Goal: Task Accomplishment & Management: Complete application form

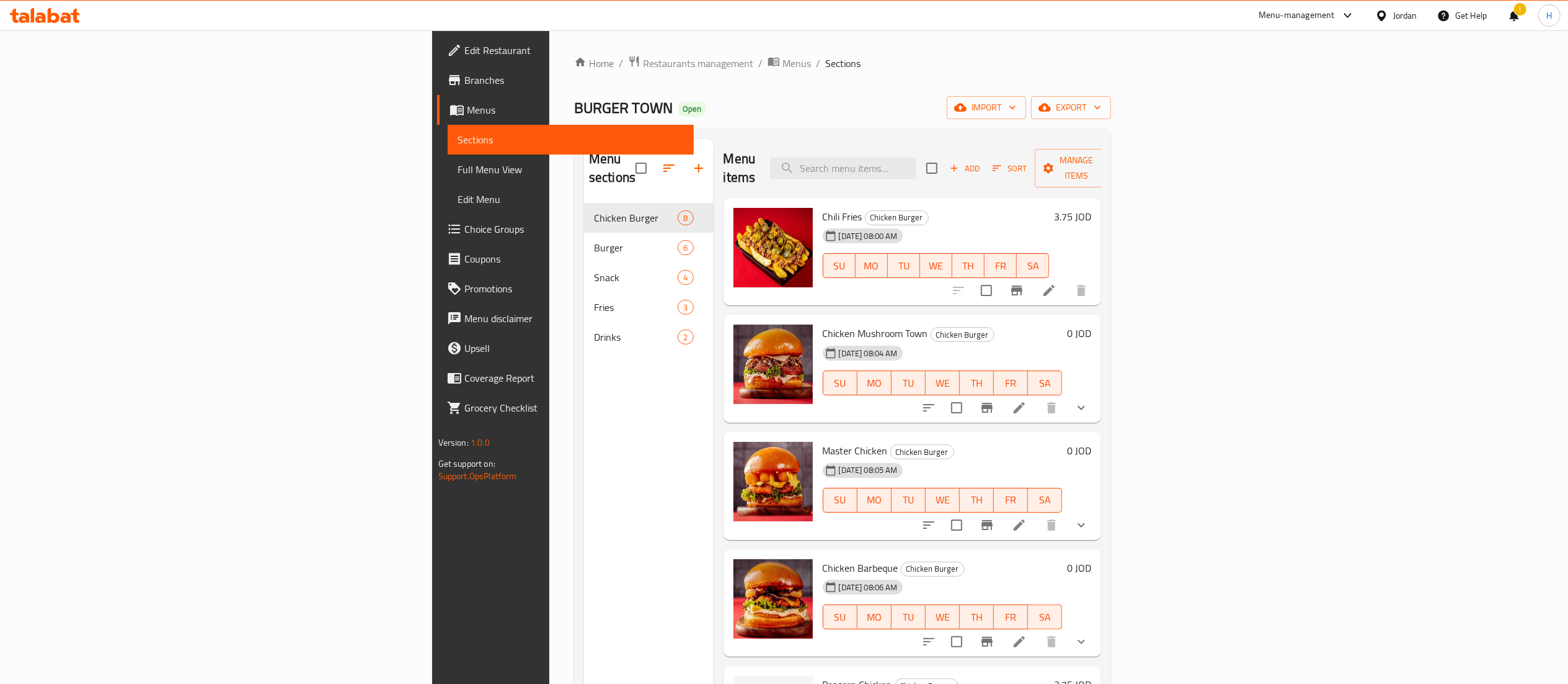
scroll to position [283, 0]
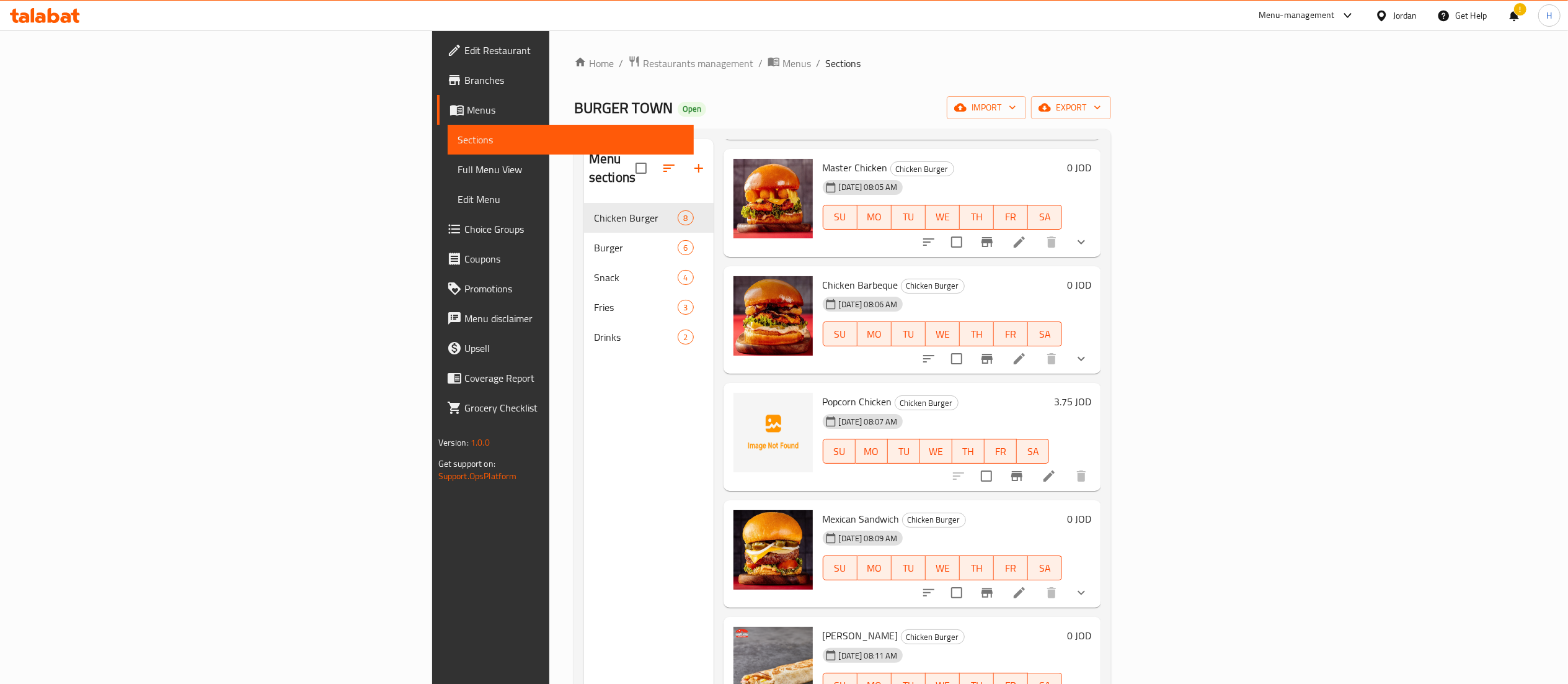
click at [55, 17] on icon at bounding box center [44, 15] width 70 height 15
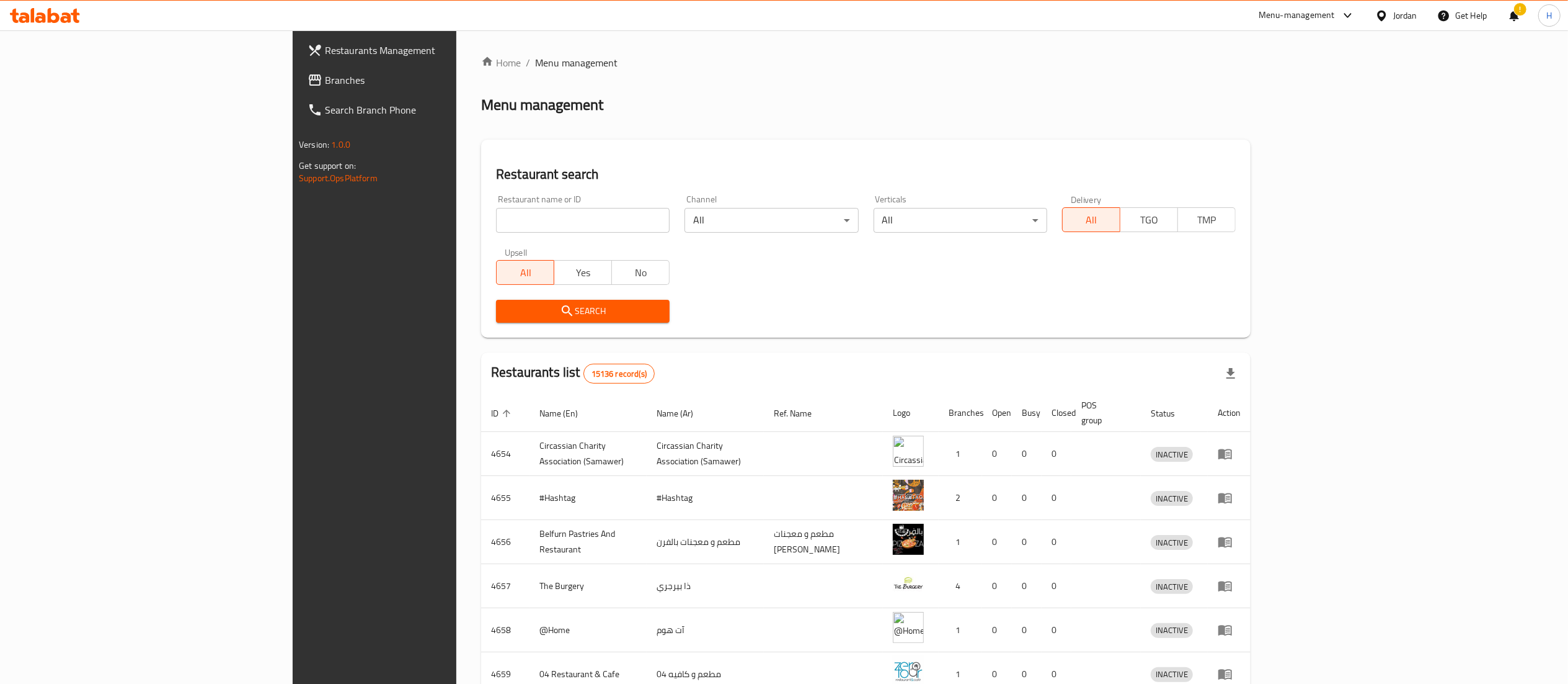
click at [325, 87] on span "Branches" at bounding box center [435, 79] width 219 height 15
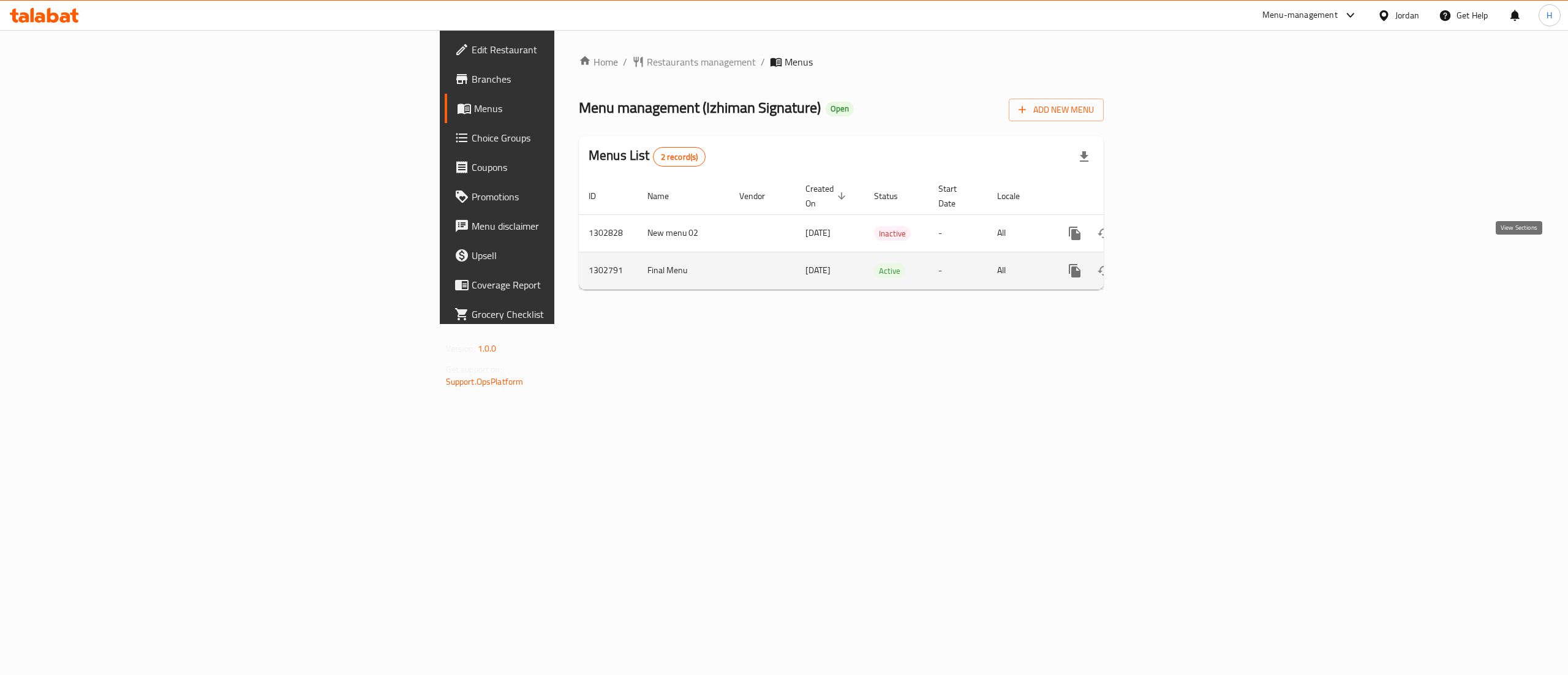
click at [1170, 264] on icon "enhanced table" at bounding box center [1162, 271] width 15 height 15
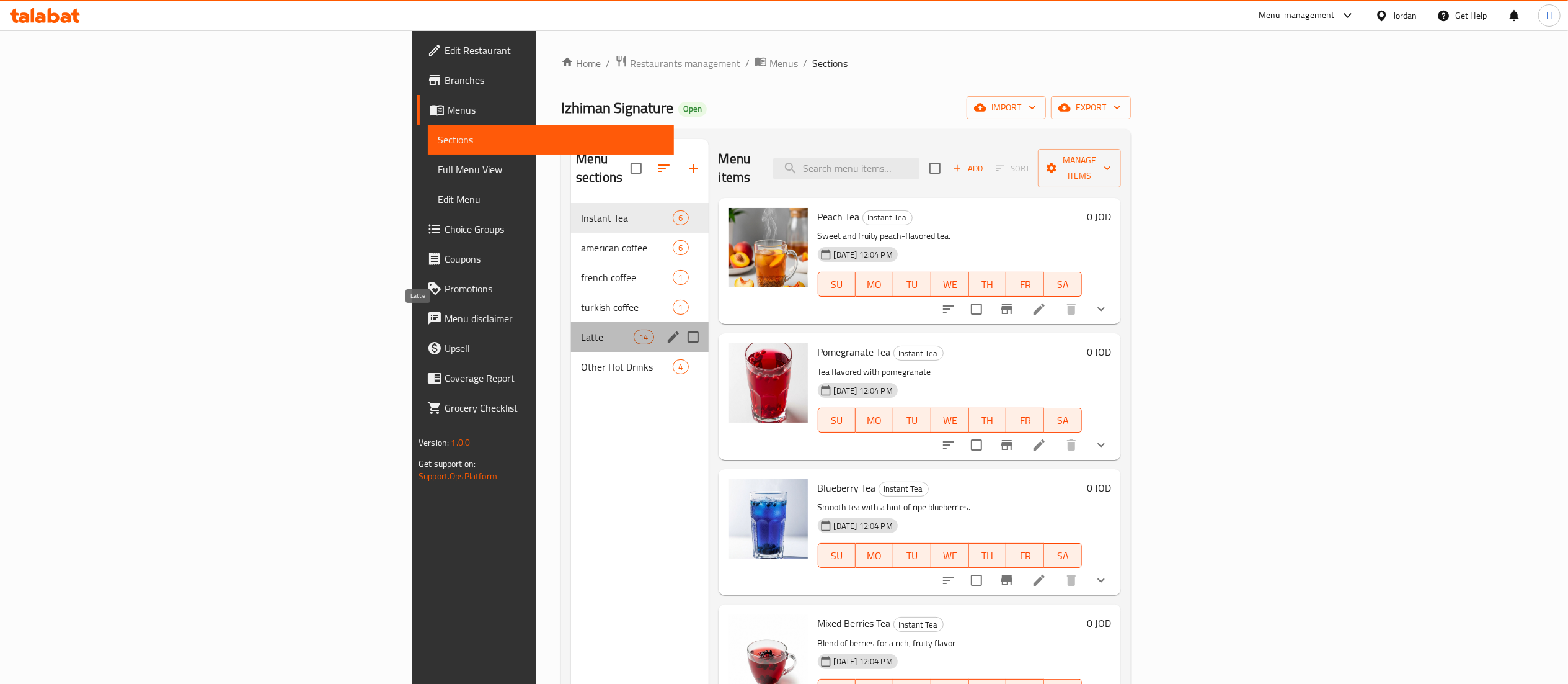
click at [581, 329] on span "Latte" at bounding box center [607, 336] width 53 height 15
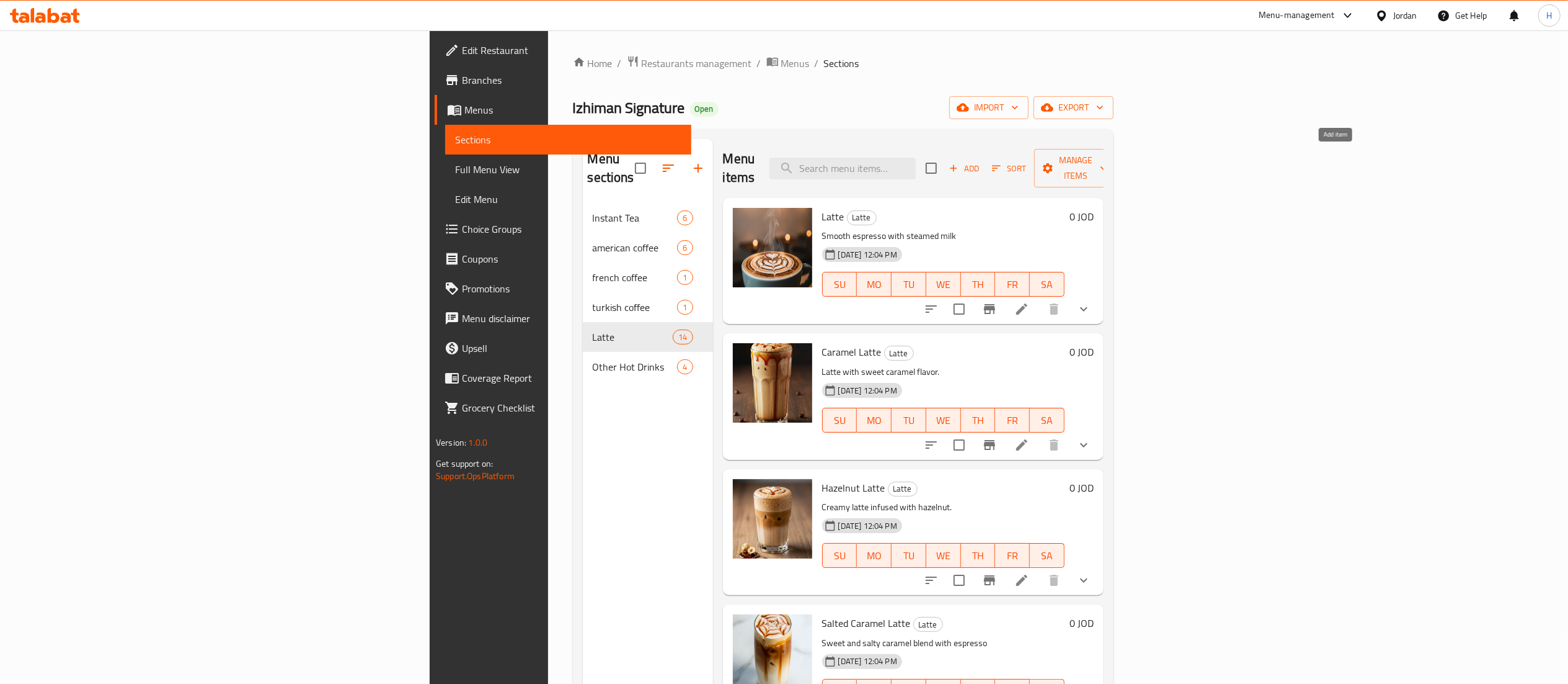
click at [981, 163] on span "Add" at bounding box center [964, 168] width 33 height 14
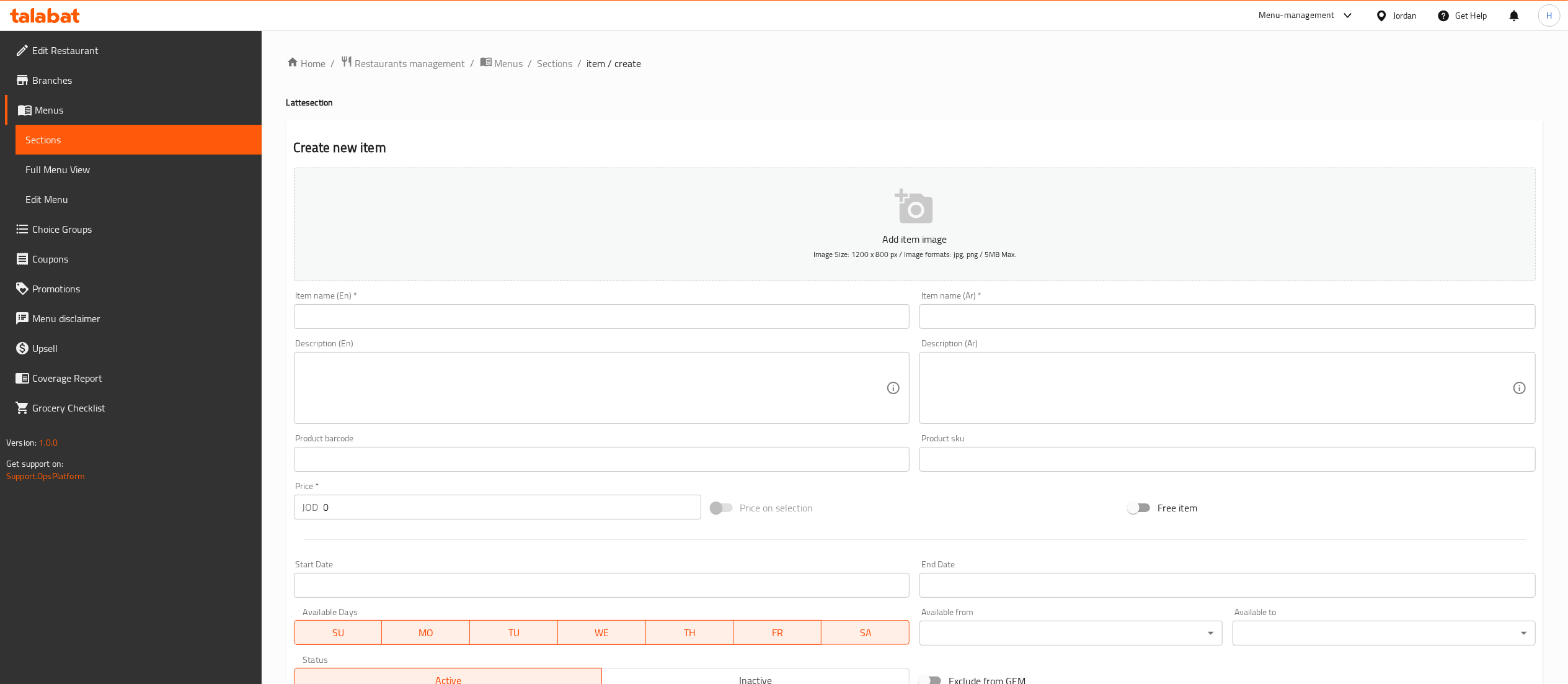
click at [774, 319] on input "text" at bounding box center [602, 316] width 617 height 25
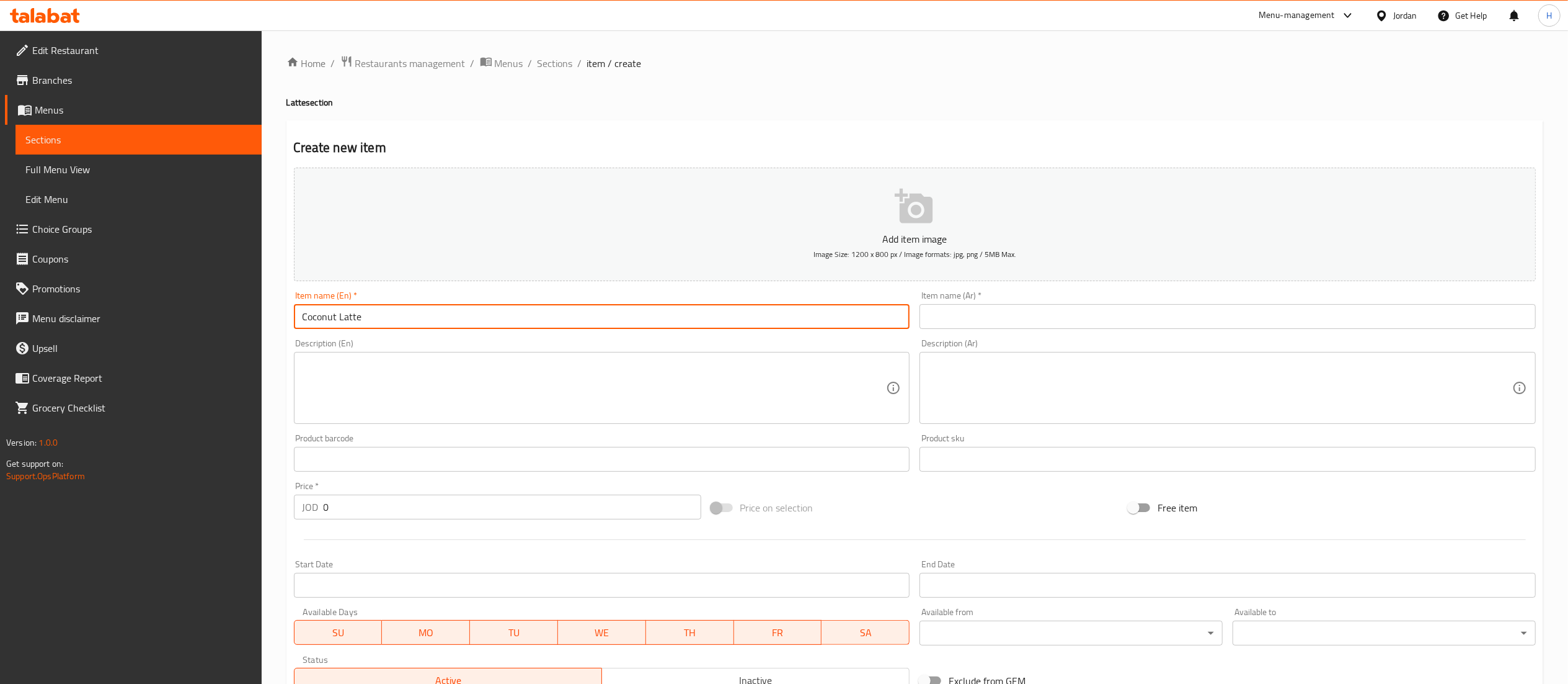
type input "Coconut Latte"
drag, startPoint x: 370, startPoint y: 319, endPoint x: 182, endPoint y: 319, distance: 188.0
click at [182, 319] on div "Edit Restaurant Branches Menus Sections Full Menu View Edit Menu Choice Groups …" at bounding box center [784, 453] width 1568 height 846
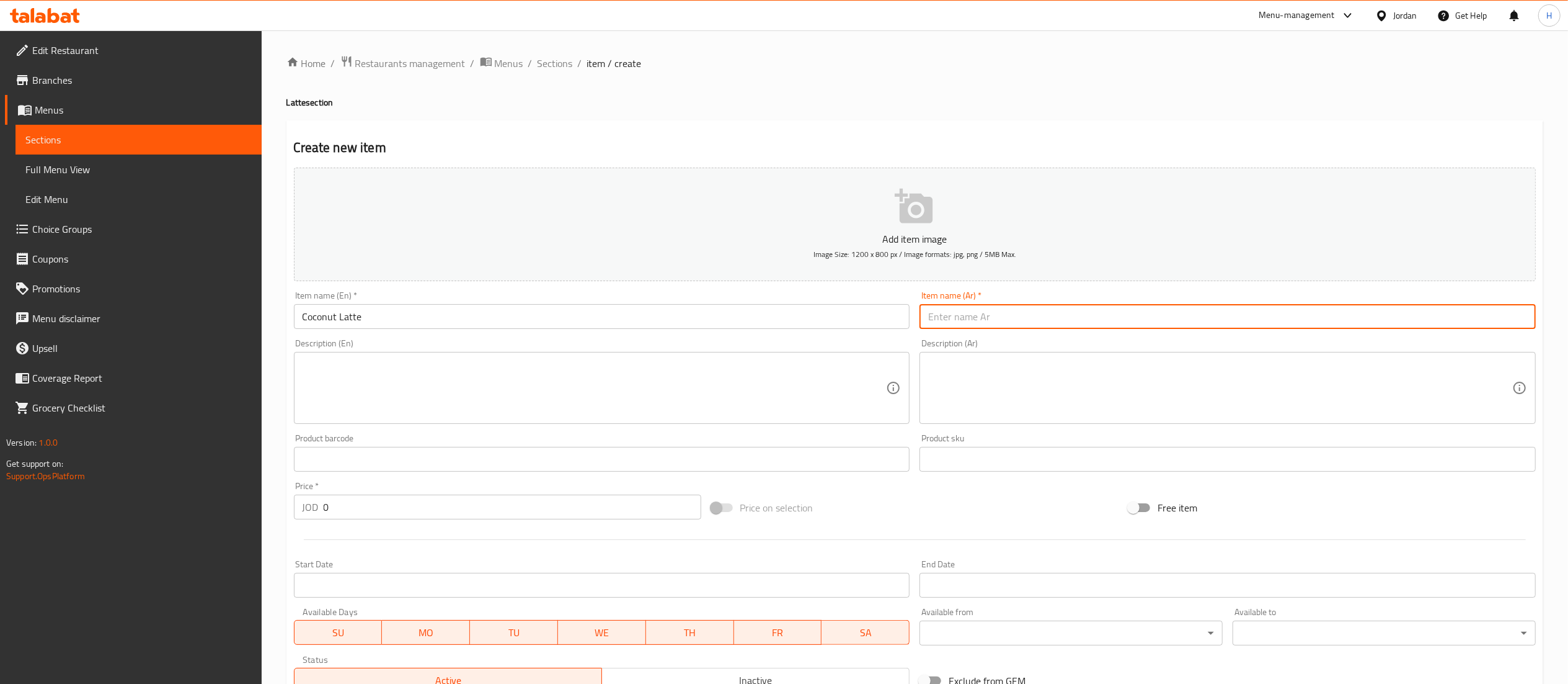
click at [979, 320] on input "text" at bounding box center [1227, 316] width 617 height 25
paste input "لاتيه جوز الهند"
type input "لاتيه جوز الهند"
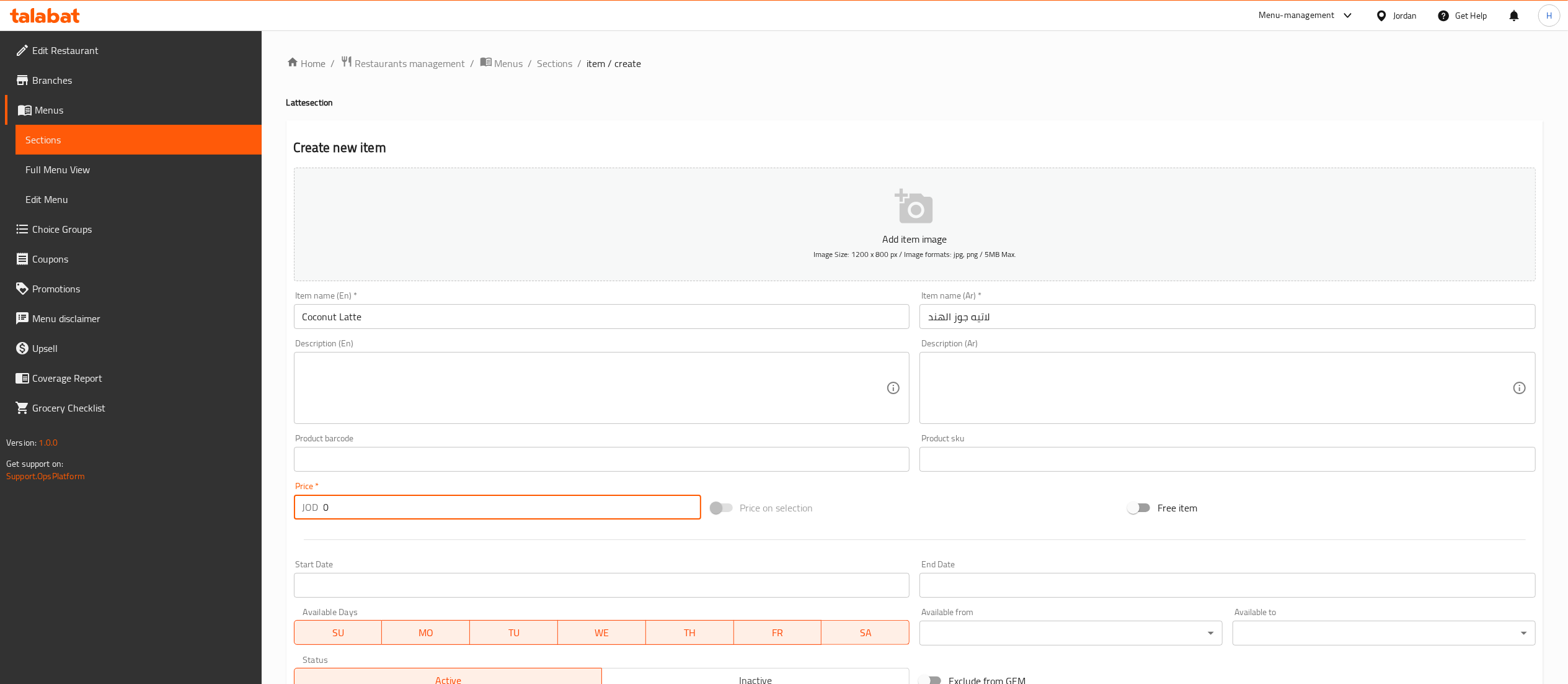
drag, startPoint x: 303, startPoint y: 500, endPoint x: 274, endPoint y: 493, distance: 29.8
click at [274, 493] on div "Home / Restaurants management / Menus / Sections / item / create Latte section …" at bounding box center [915, 453] width 1306 height 846
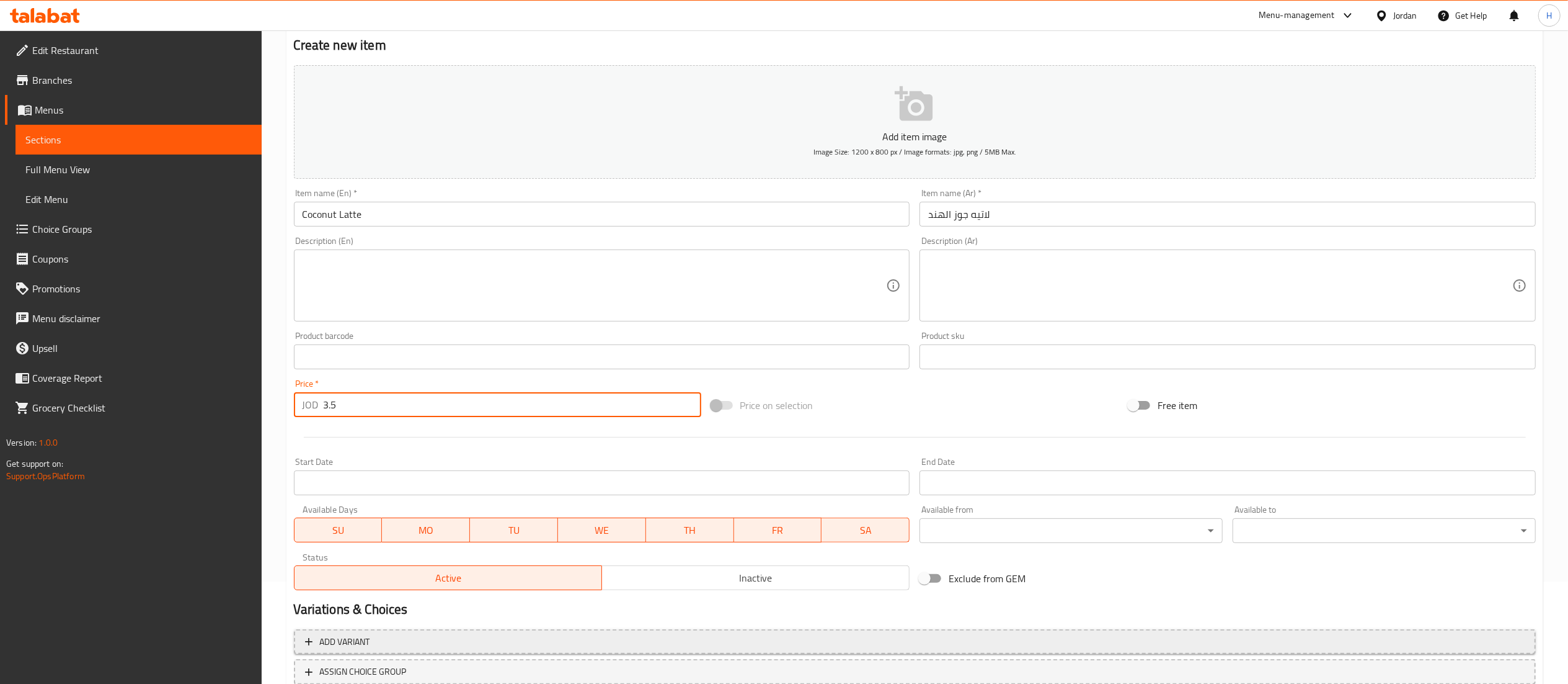
scroll to position [191, 0]
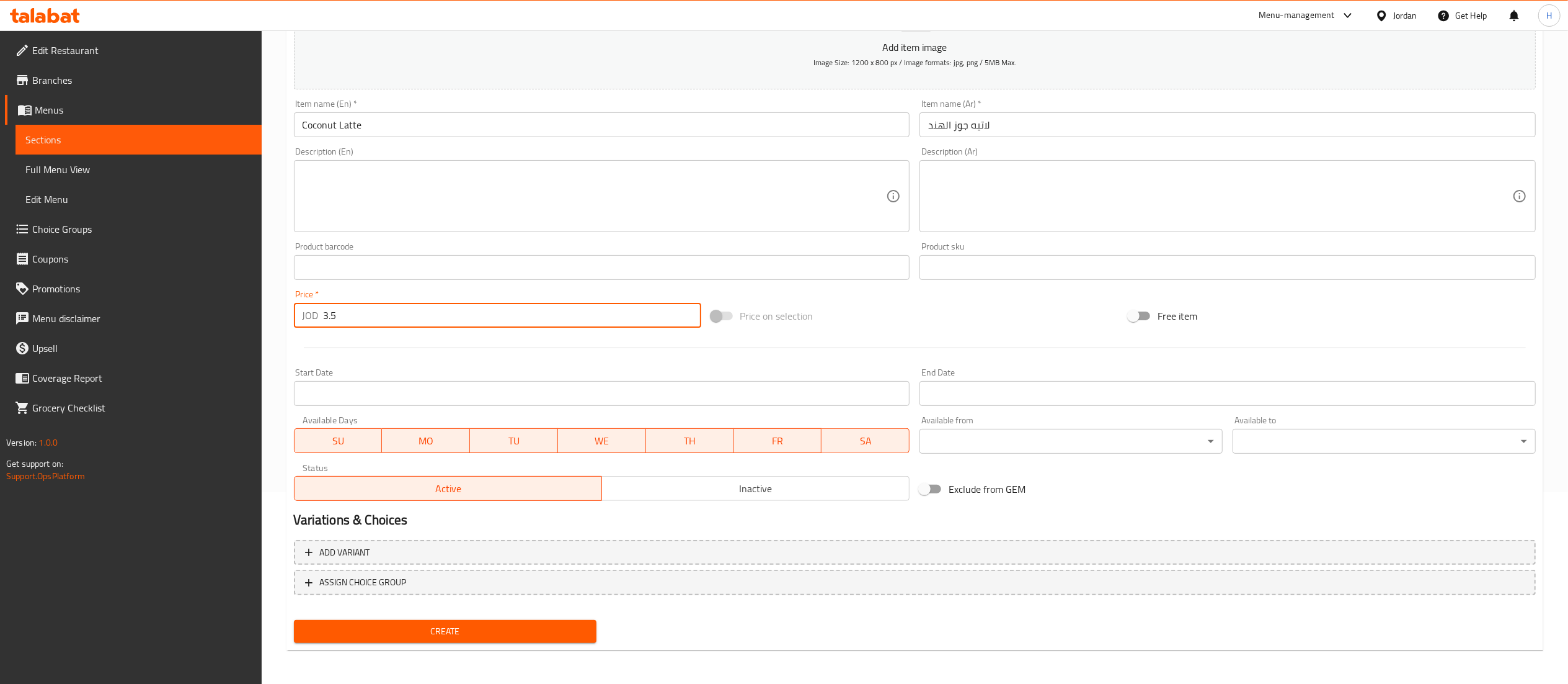
type input "3.5"
click at [358, 640] on button "Create" at bounding box center [445, 631] width 304 height 23
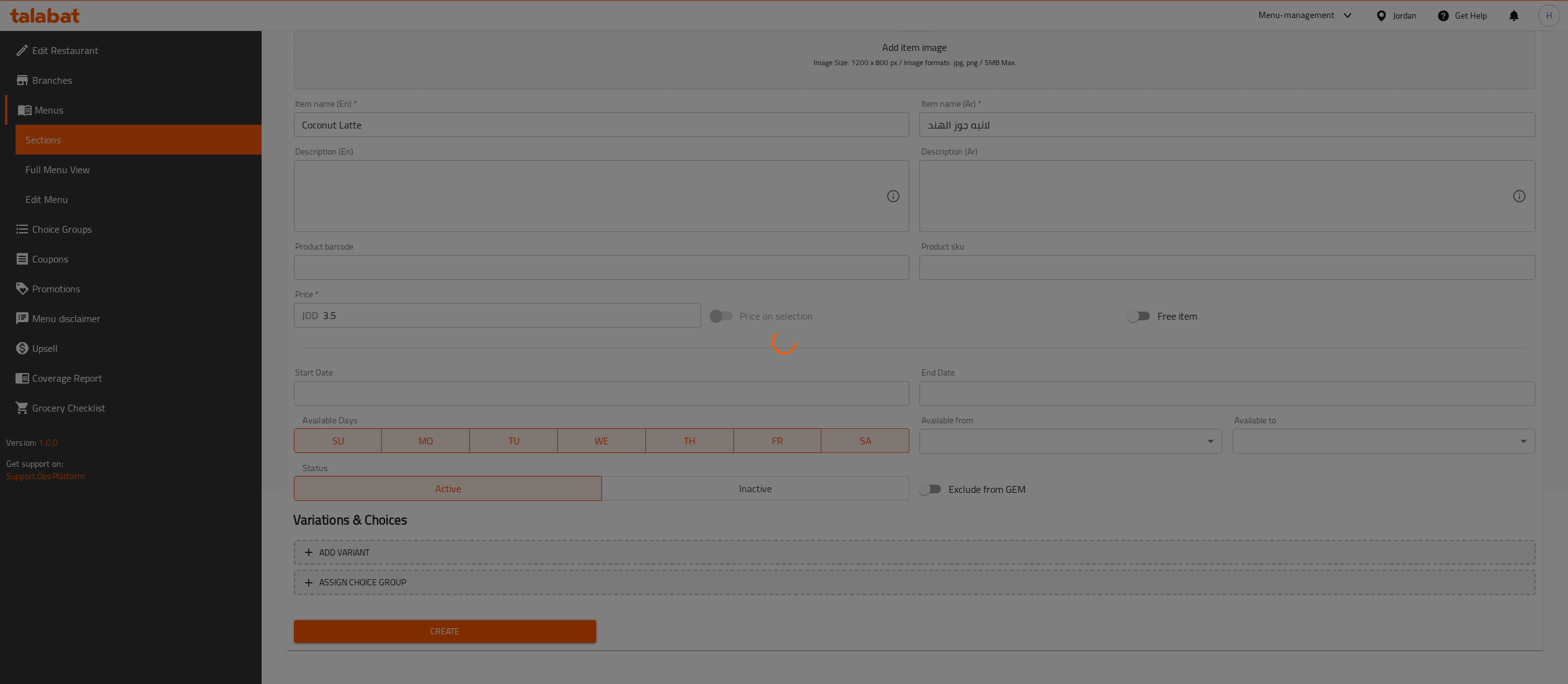
type input "0"
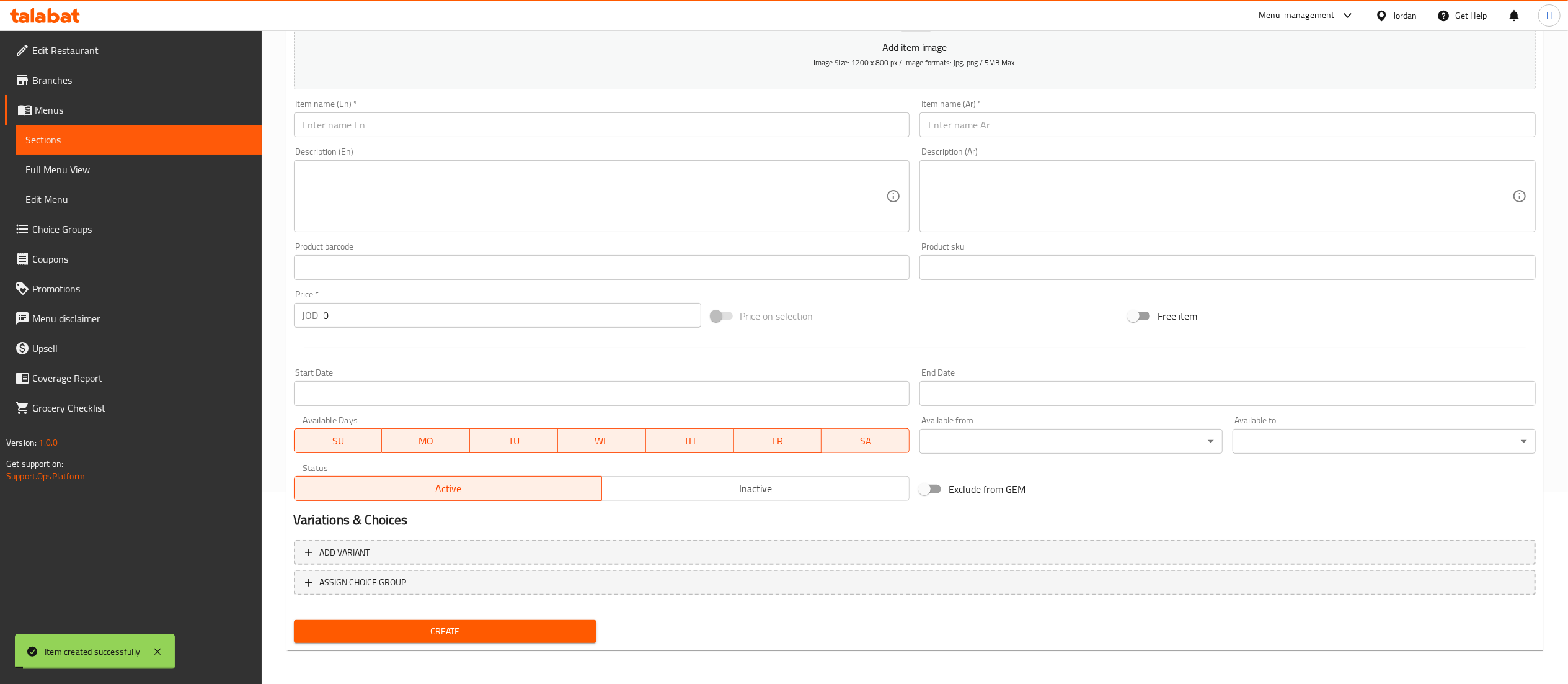
click at [517, 121] on input "text" at bounding box center [602, 124] width 617 height 25
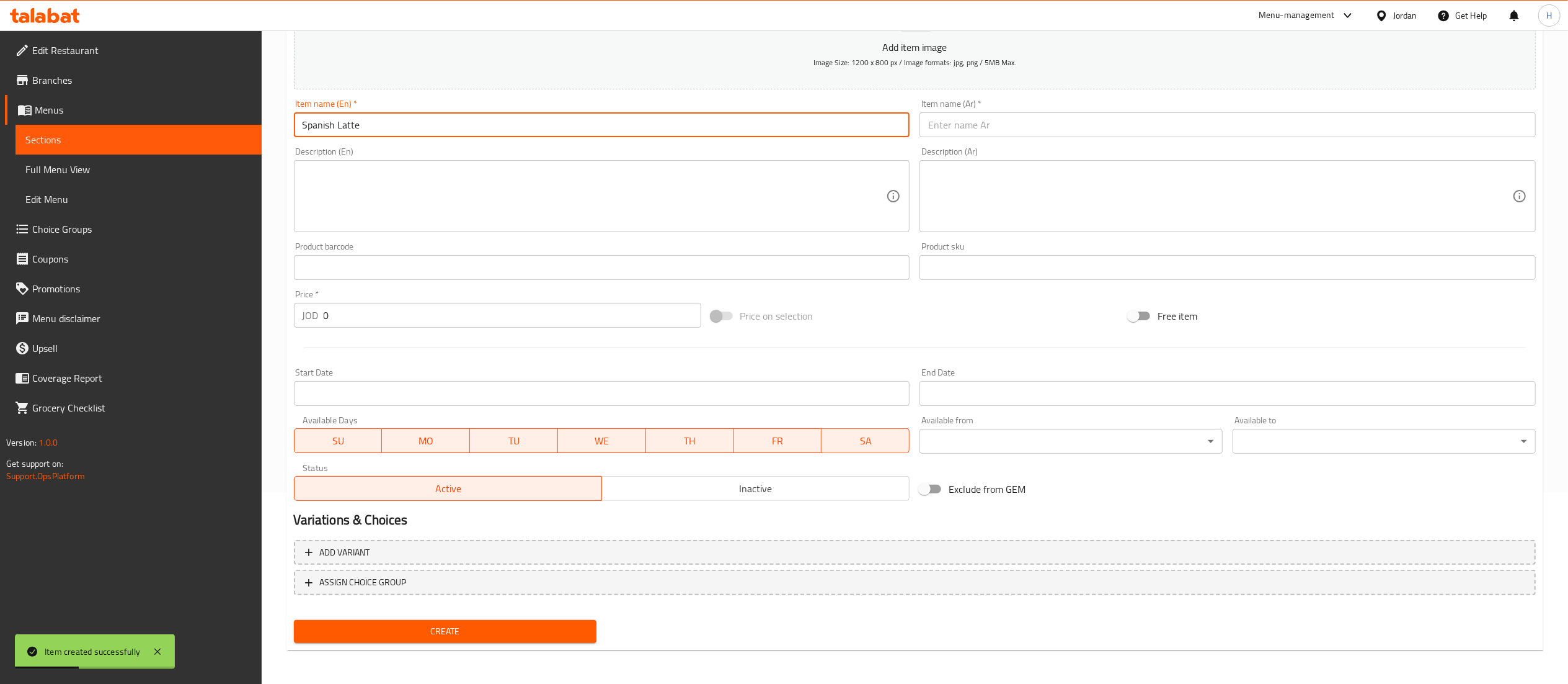
type input "Spanish Latte"
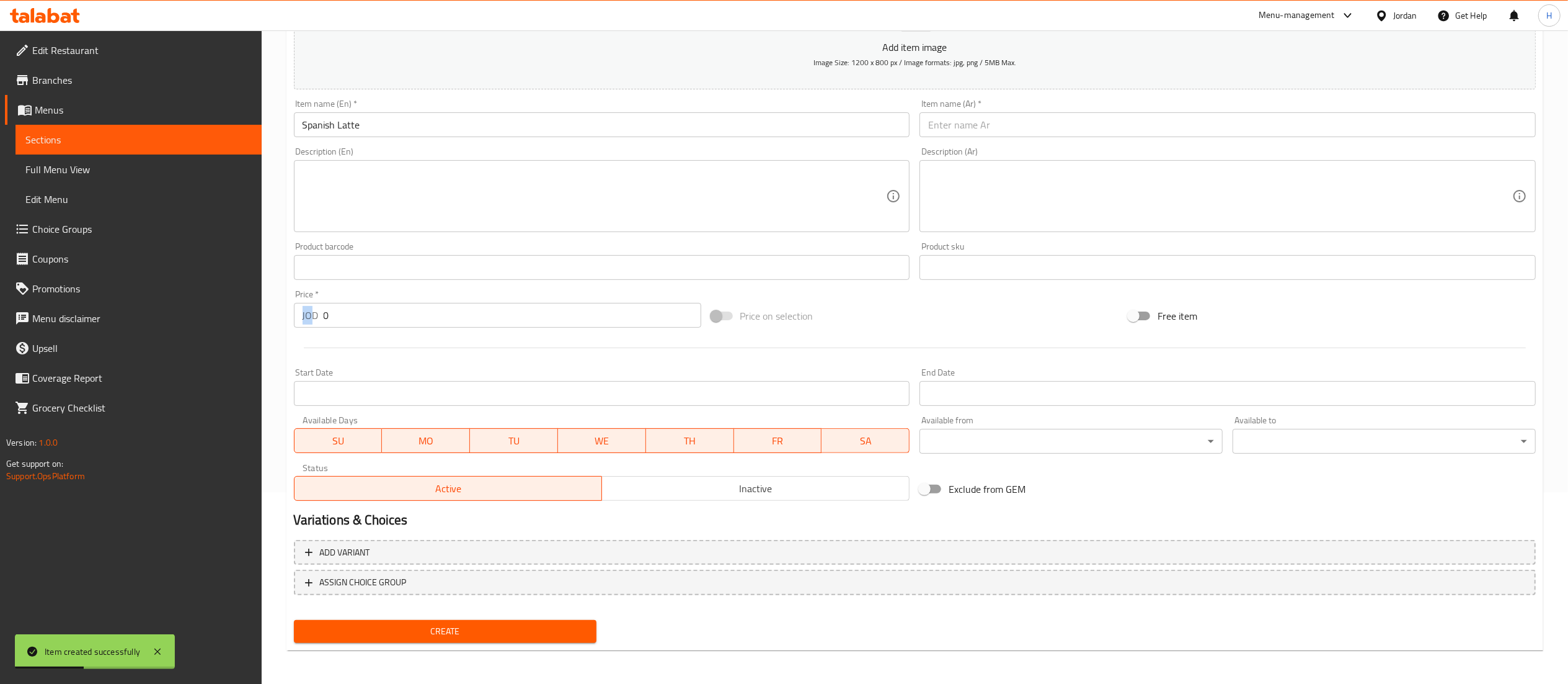
drag, startPoint x: 361, startPoint y: 299, endPoint x: 312, endPoint y: 310, distance: 50.2
click at [312, 310] on div "Price   * JOD 0 Price *" at bounding box center [497, 308] width 407 height 37
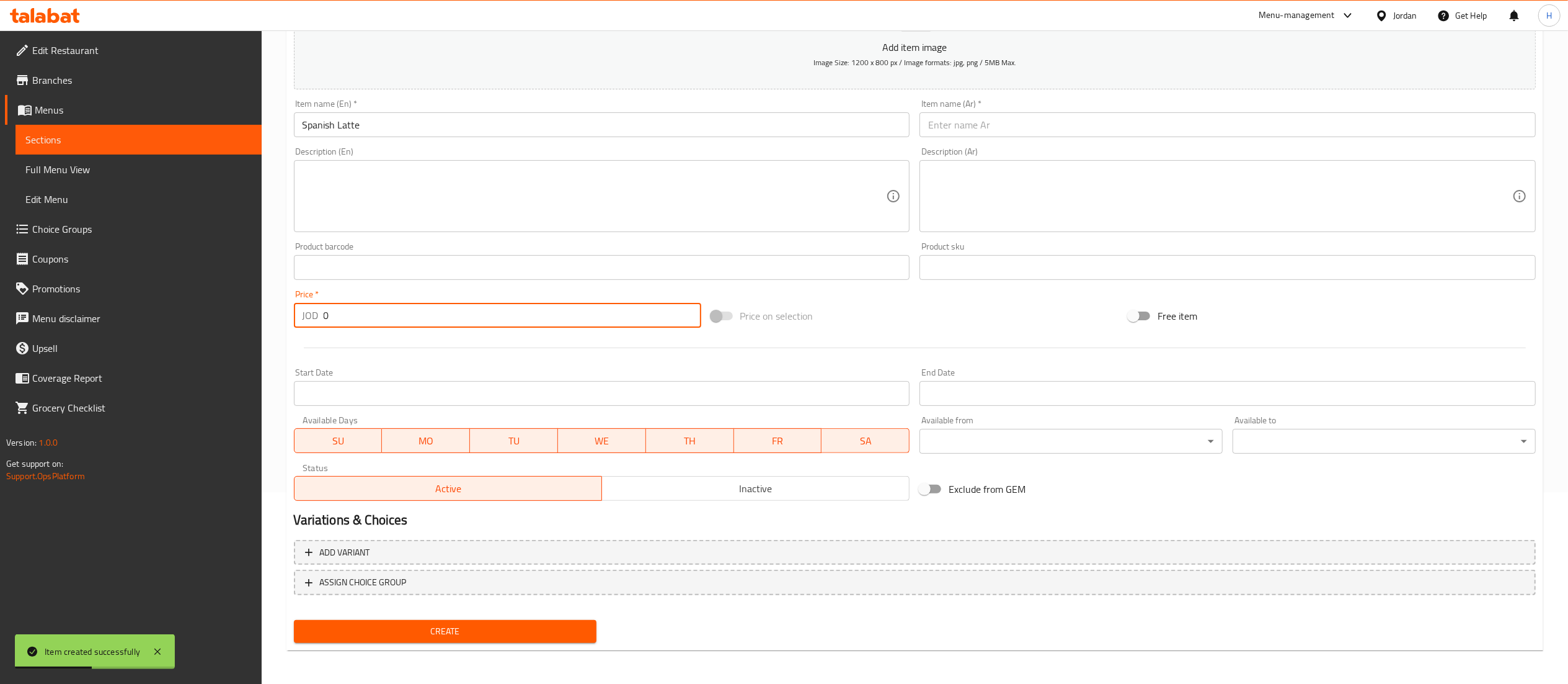
drag, startPoint x: 362, startPoint y: 310, endPoint x: 311, endPoint y: 314, distance: 51.2
click at [311, 314] on div "JOD 0 Price *" at bounding box center [497, 315] width 407 height 25
type input "3.5"
drag, startPoint x: 381, startPoint y: 126, endPoint x: 117, endPoint y: 108, distance: 264.6
click at [117, 108] on div "Edit Restaurant Branches Menus Sections Full Menu View Edit Menu Choice Groups …" at bounding box center [784, 262] width 1568 height 846
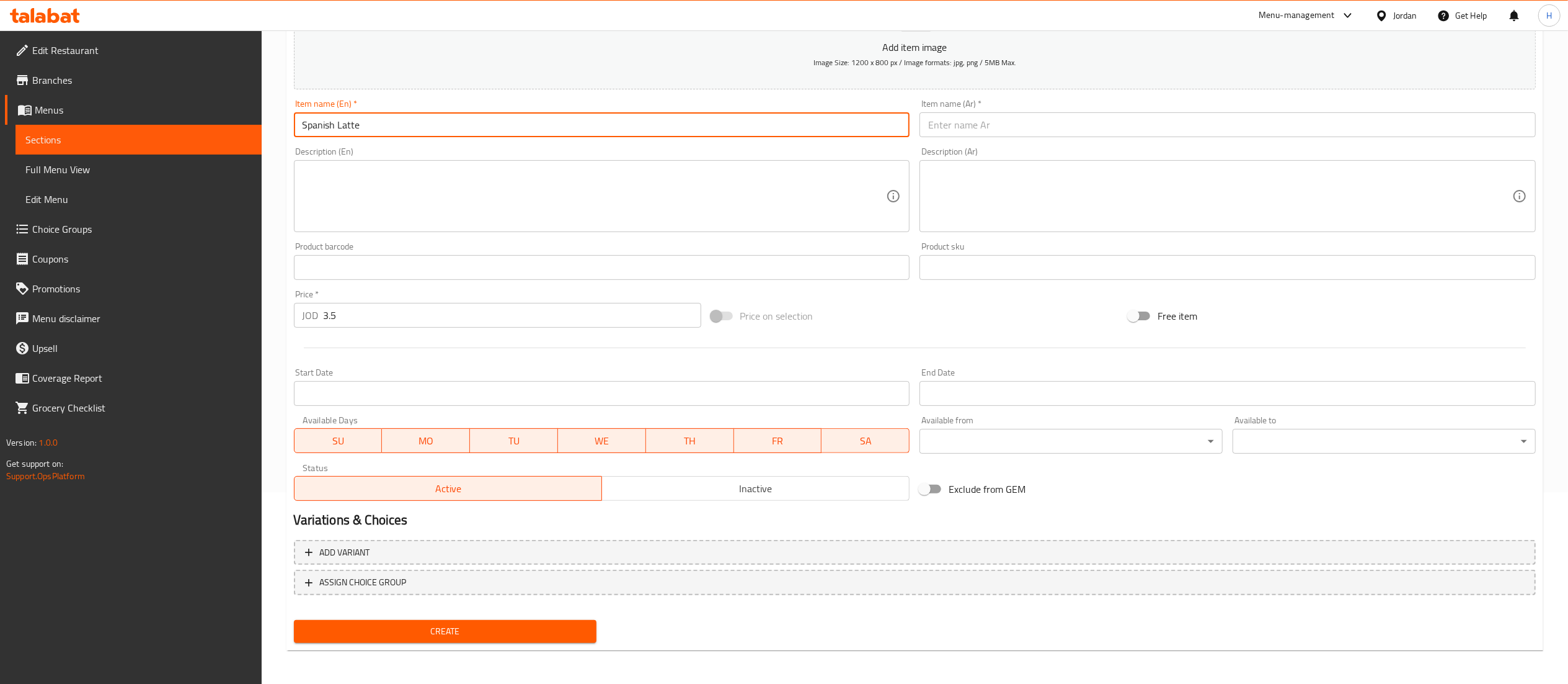
click at [959, 135] on input "text" at bounding box center [1227, 124] width 617 height 25
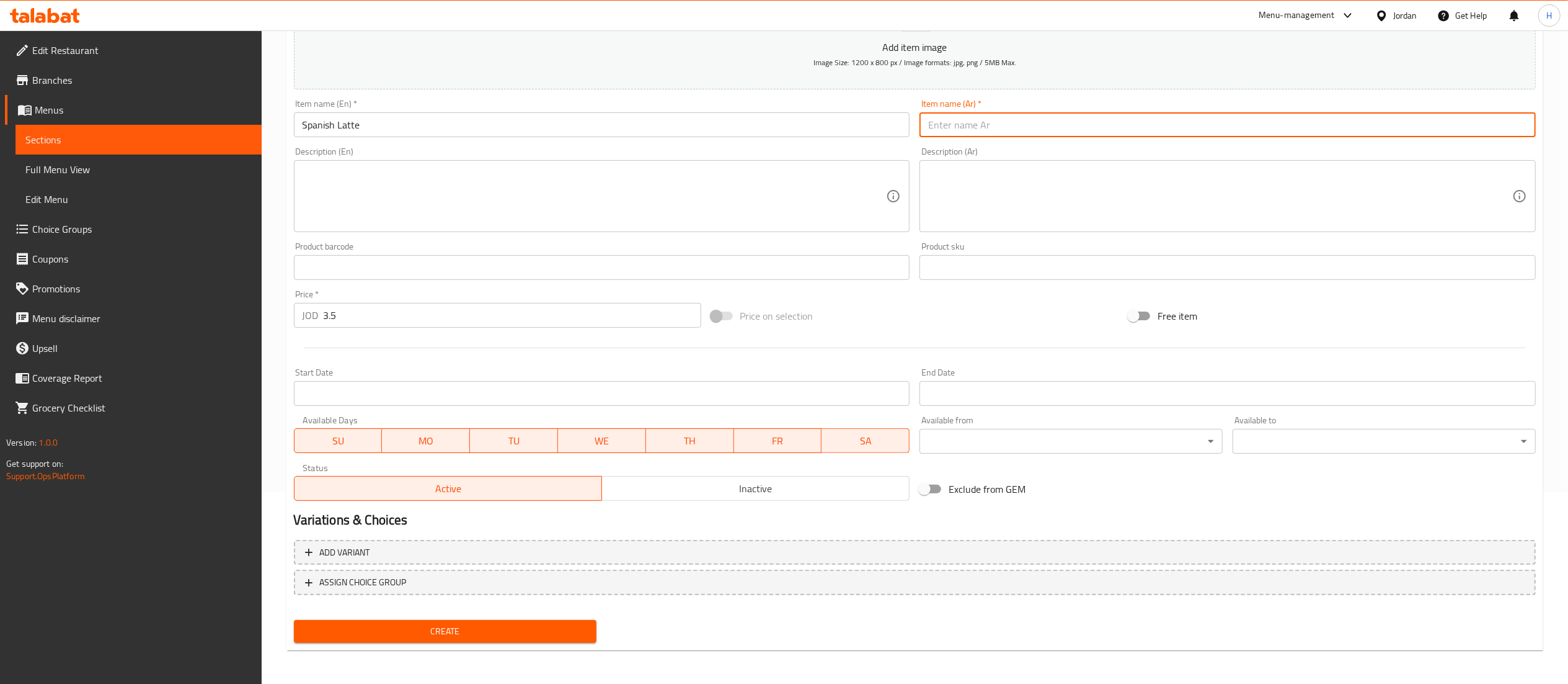
paste input "لاتيه أسباني"
type input "لاتيه أسباني"
click at [464, 633] on span "Create" at bounding box center [445, 631] width 284 height 16
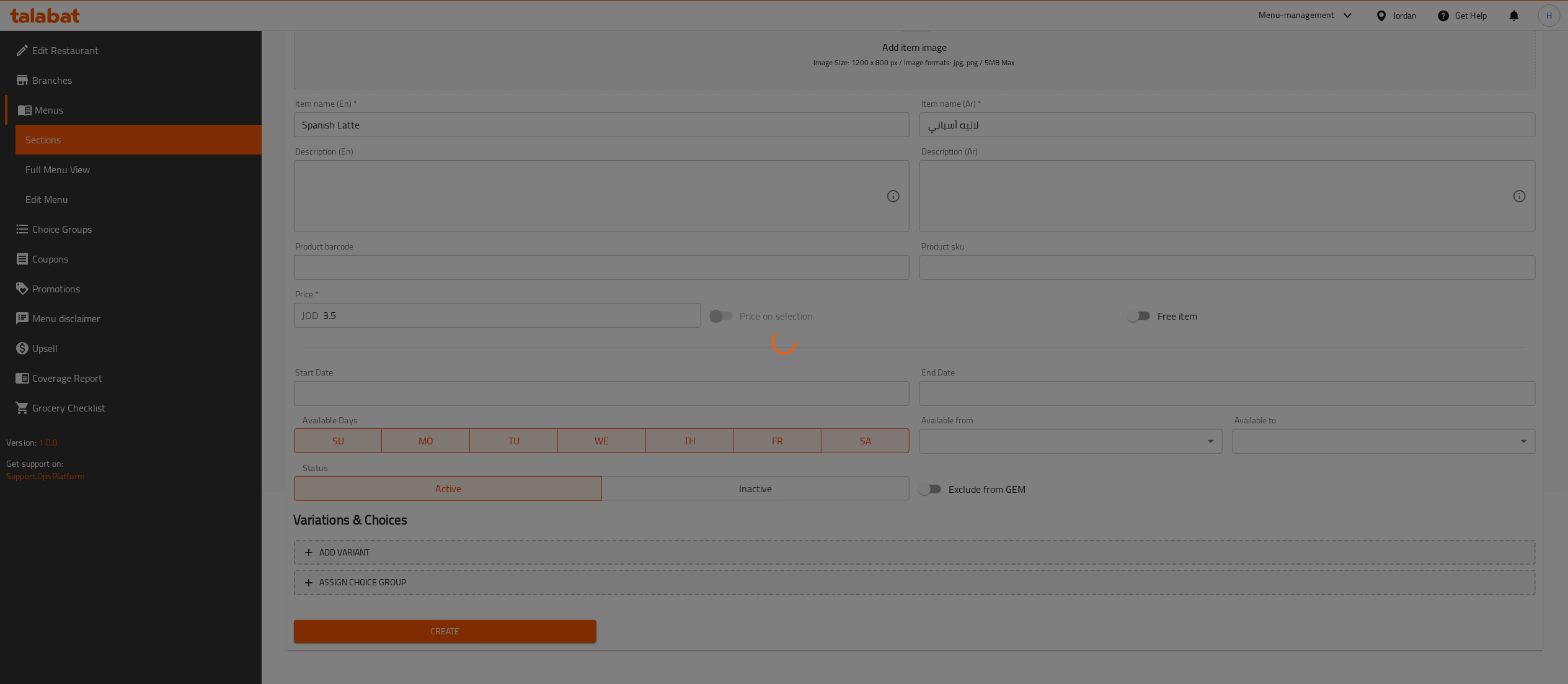
type input "0"
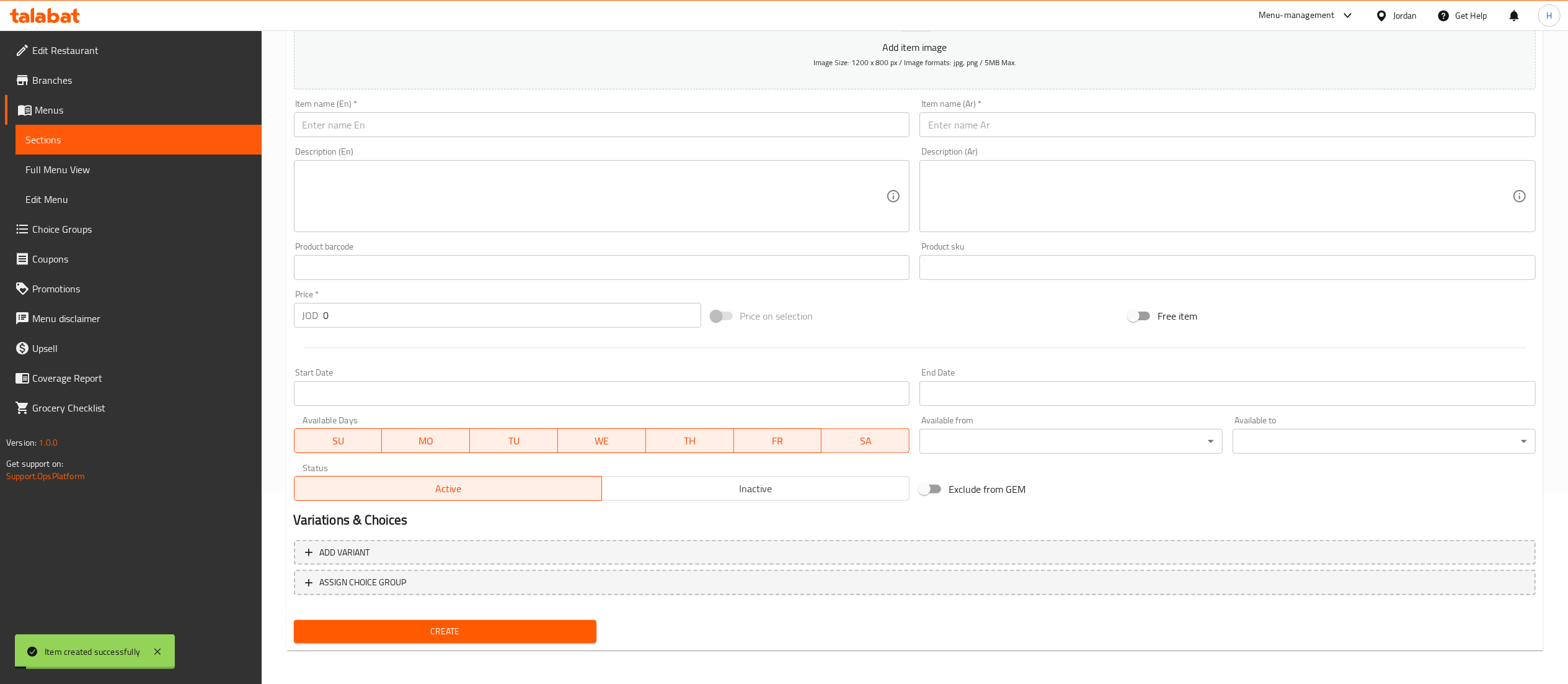
click at [449, 133] on input "text" at bounding box center [602, 124] width 617 height 25
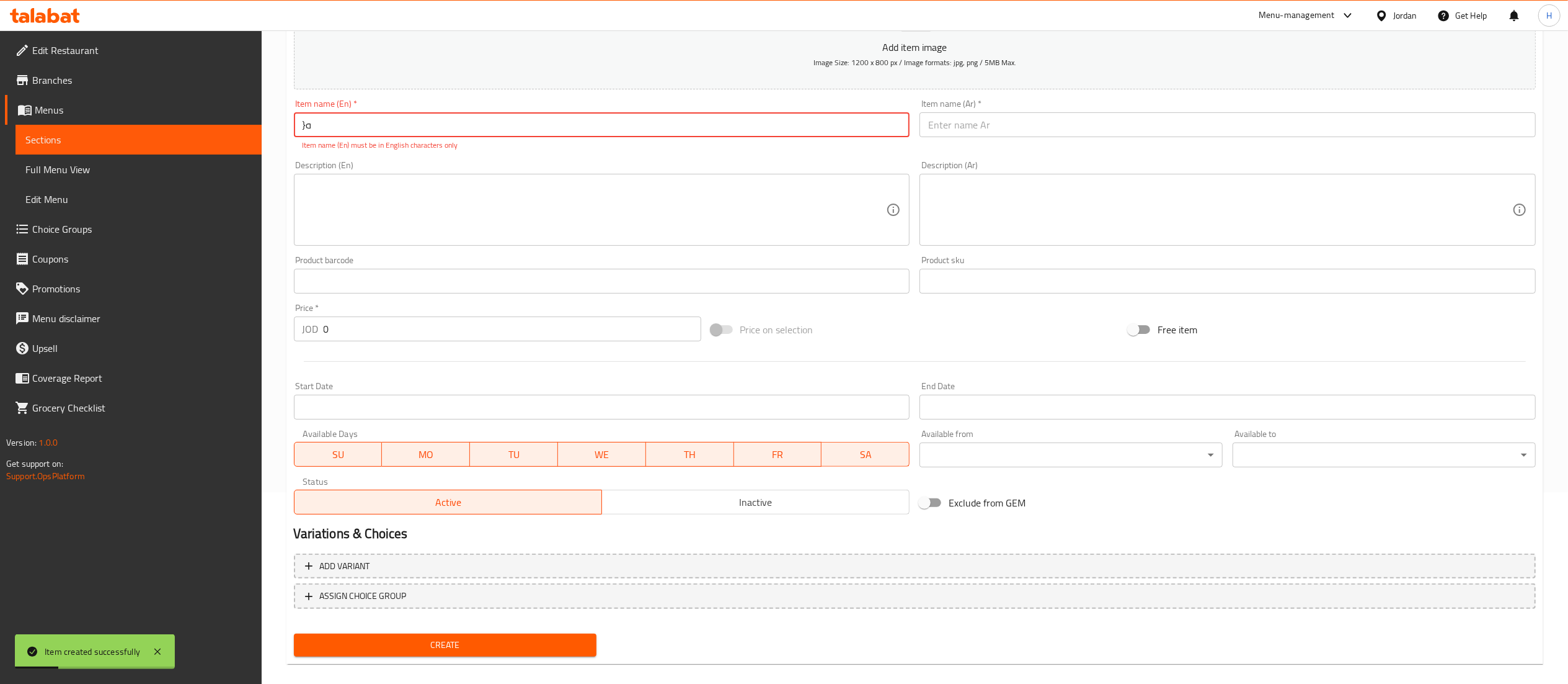
type input "}"
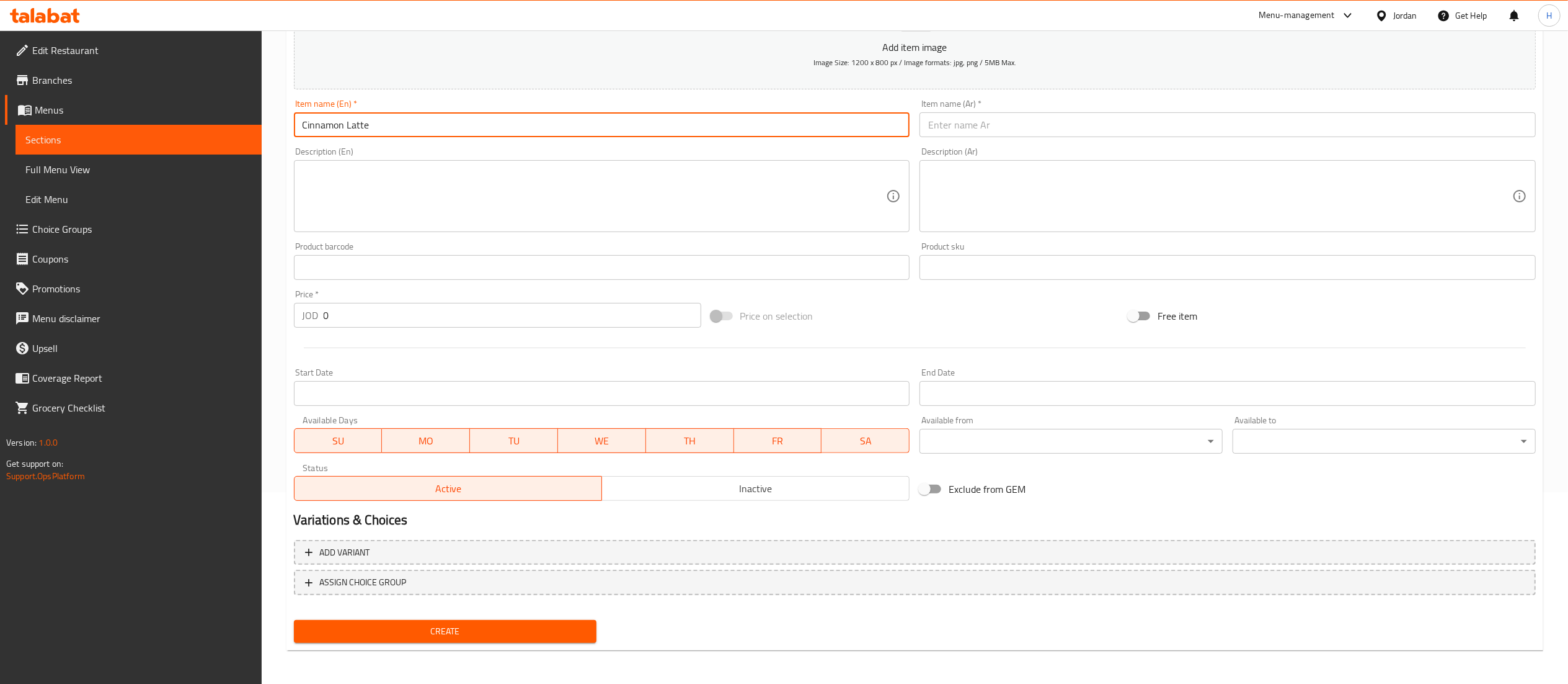
click at [316, 123] on input "Cinnamon Latte" at bounding box center [602, 124] width 617 height 25
click at [316, 120] on input "Cinnamon Latte" at bounding box center [602, 124] width 617 height 25
type input "Cinnamon Latte"
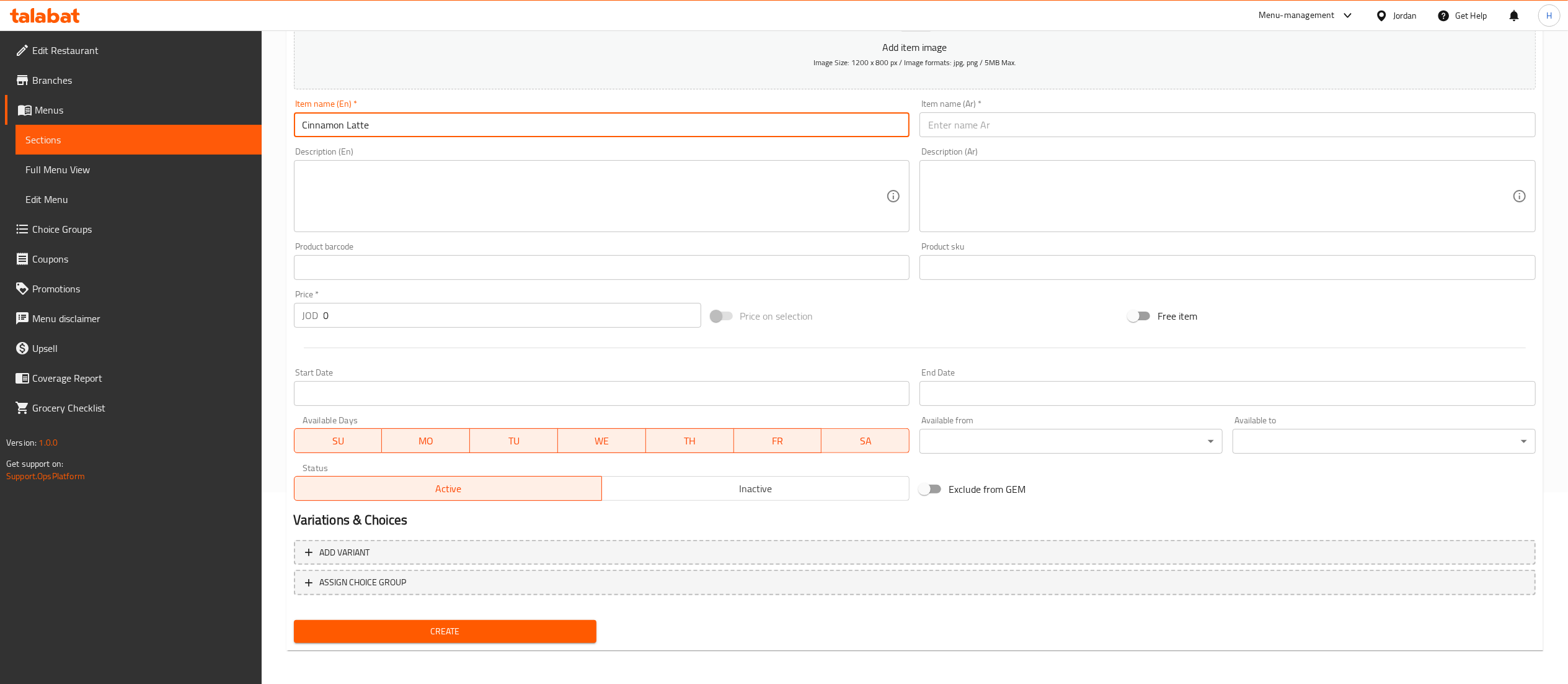
click at [961, 126] on input "text" at bounding box center [1227, 124] width 617 height 25
paste input "لاتيه القرفة"
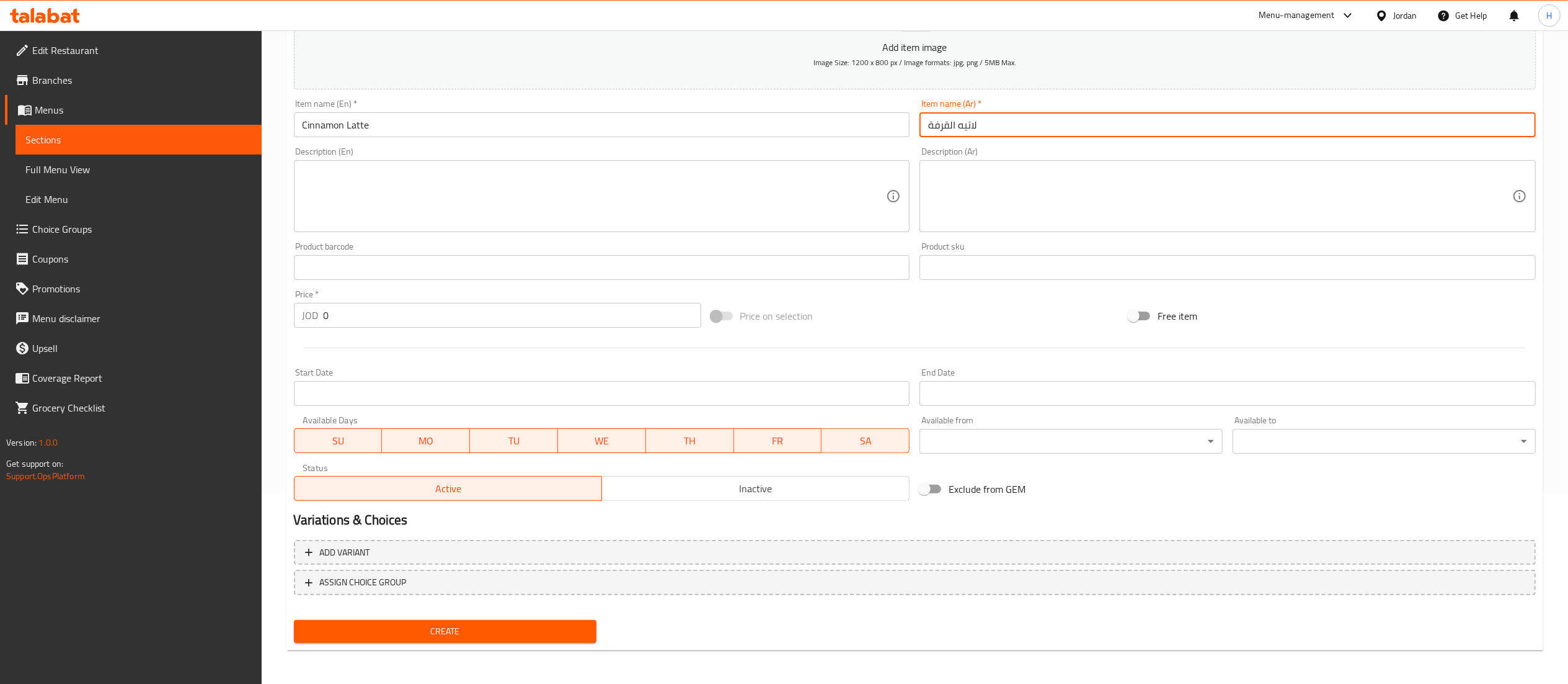
type input "لاتيه القرفة"
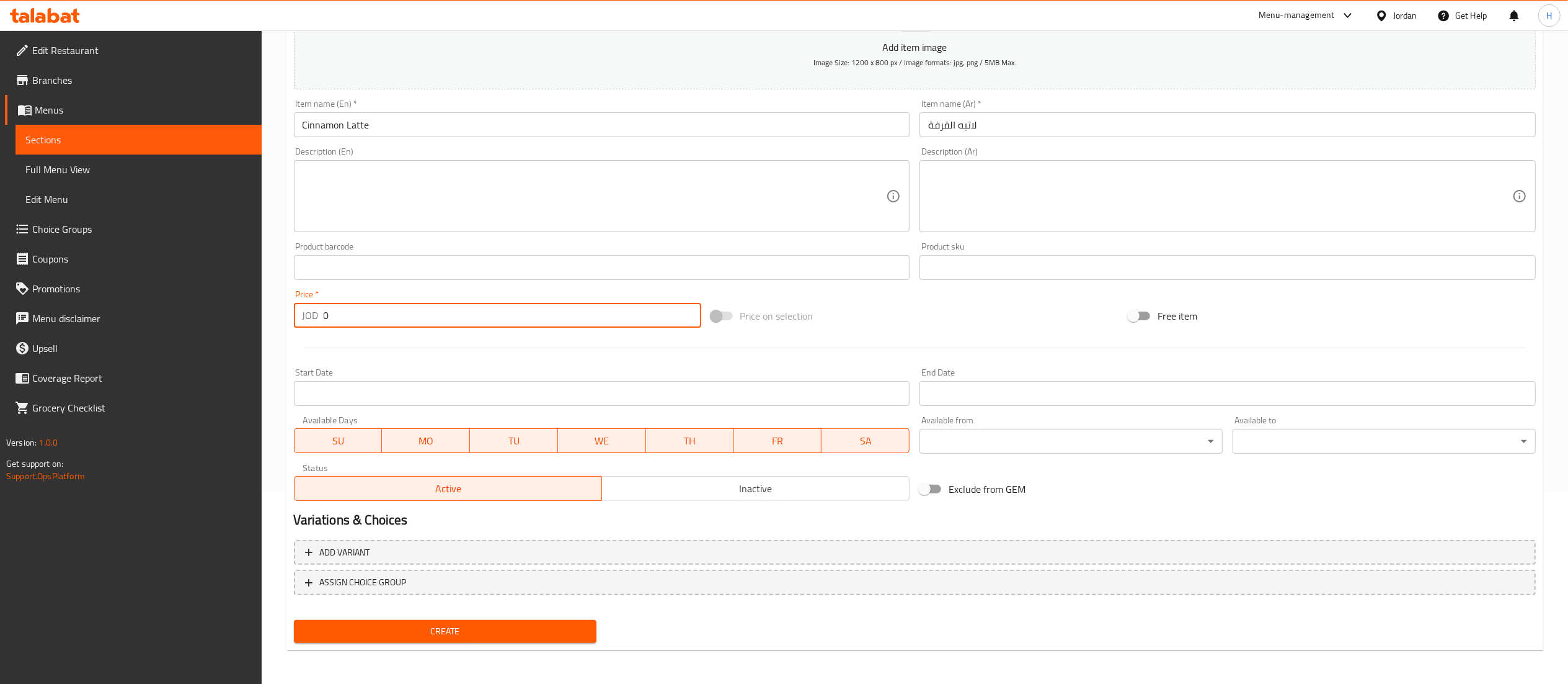
drag, startPoint x: 410, startPoint y: 312, endPoint x: 104, endPoint y: 327, distance: 306.4
click at [104, 327] on div "Edit Restaurant Branches Menus Sections Full Menu View Edit Menu Choice Groups …" at bounding box center [784, 262] width 1568 height 846
type input "3.5"
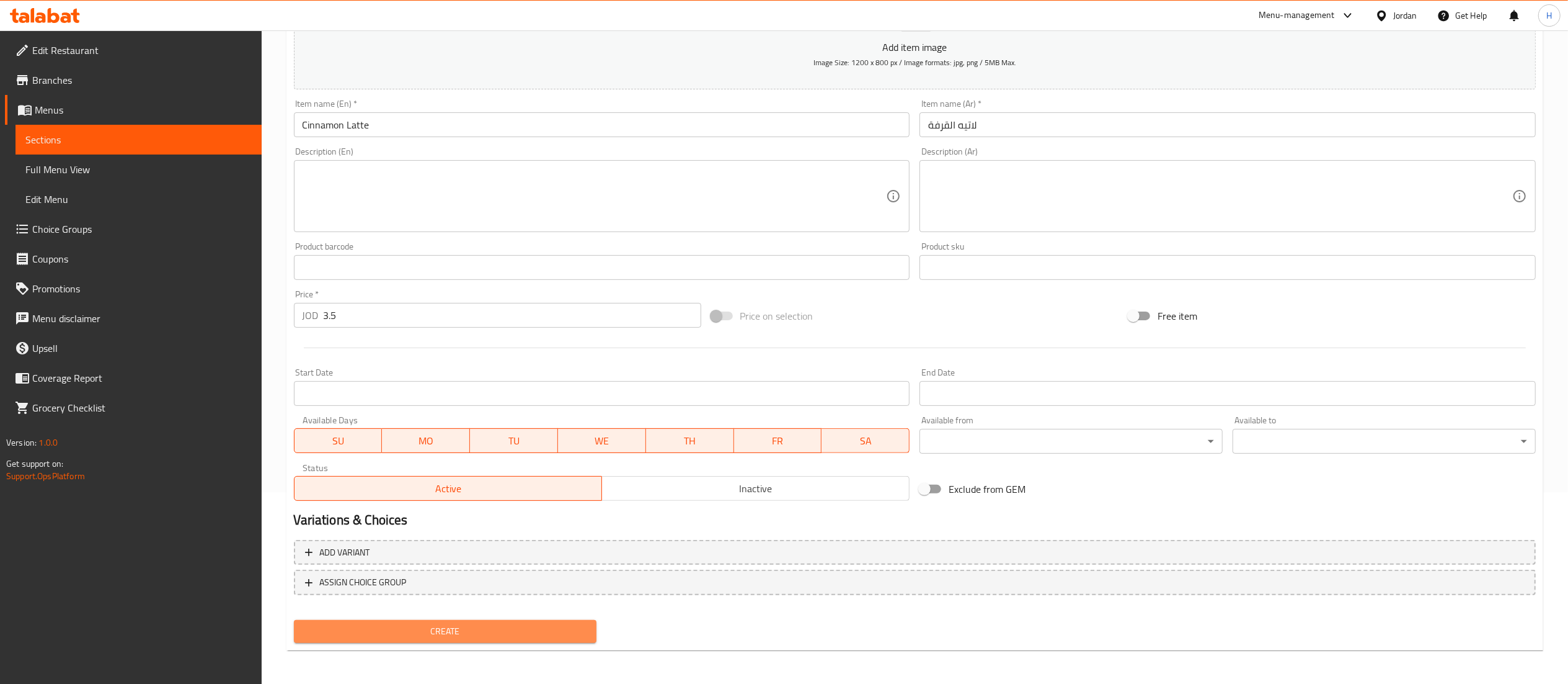
click at [422, 621] on button "Create" at bounding box center [445, 631] width 304 height 23
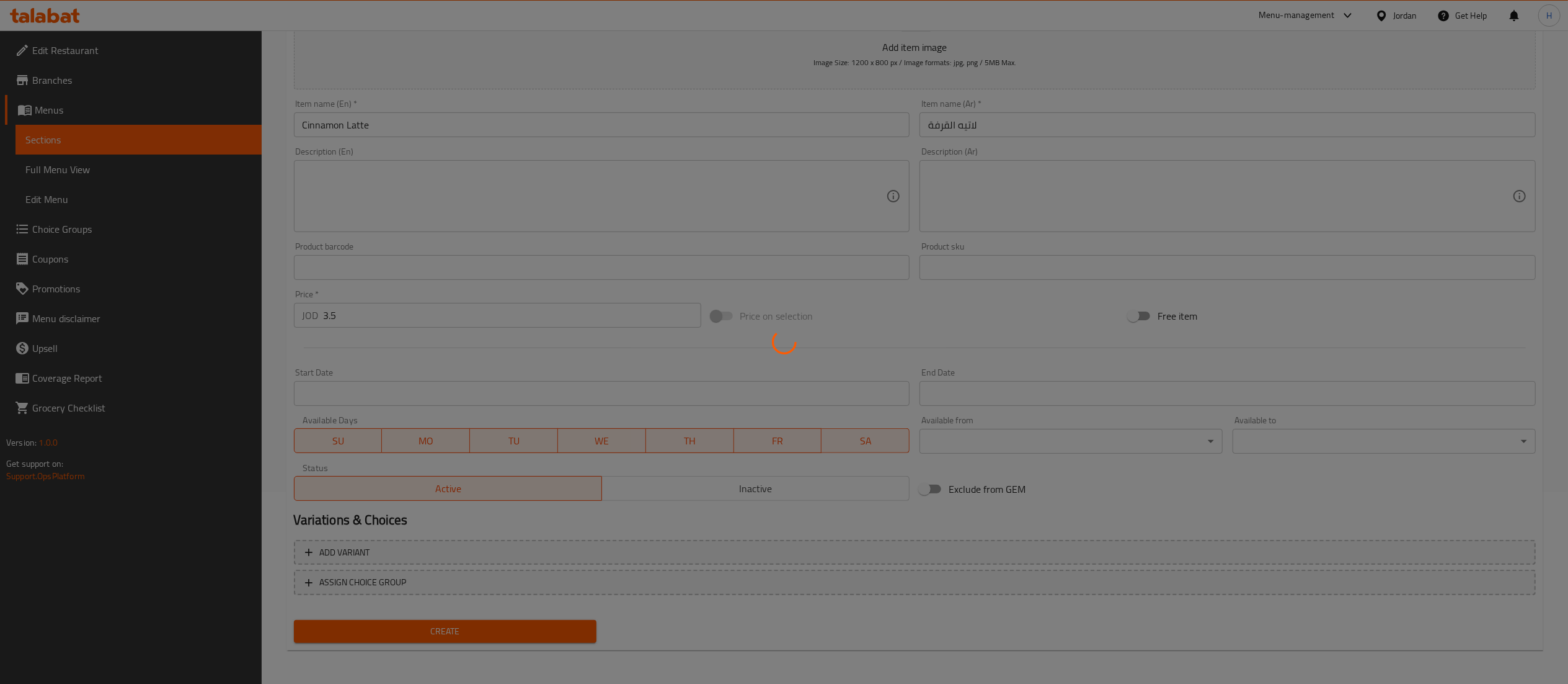
type input "0"
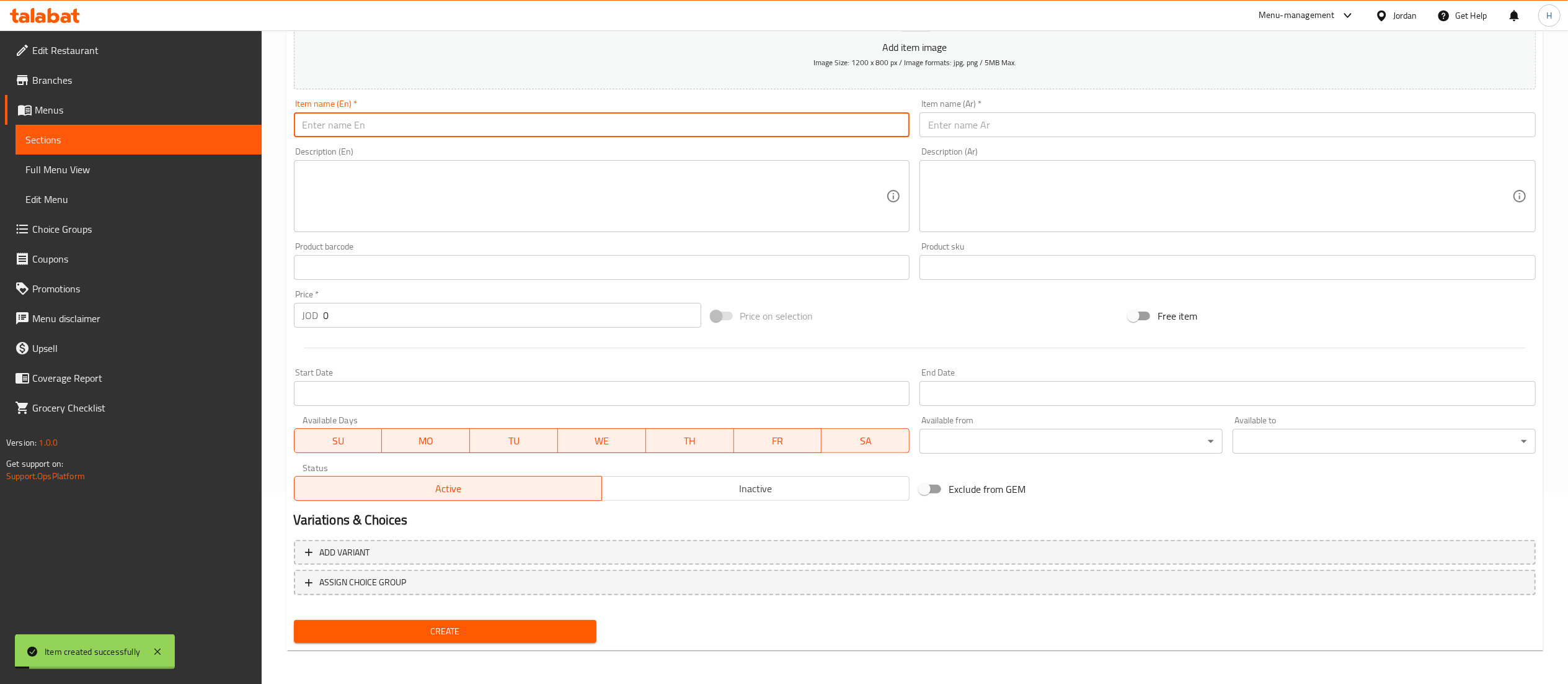
click at [605, 133] on input "text" at bounding box center [602, 124] width 617 height 25
type input "K"
type input "Mocha Caramel"
click at [318, 119] on input "Mocha Caramel" at bounding box center [602, 124] width 617 height 25
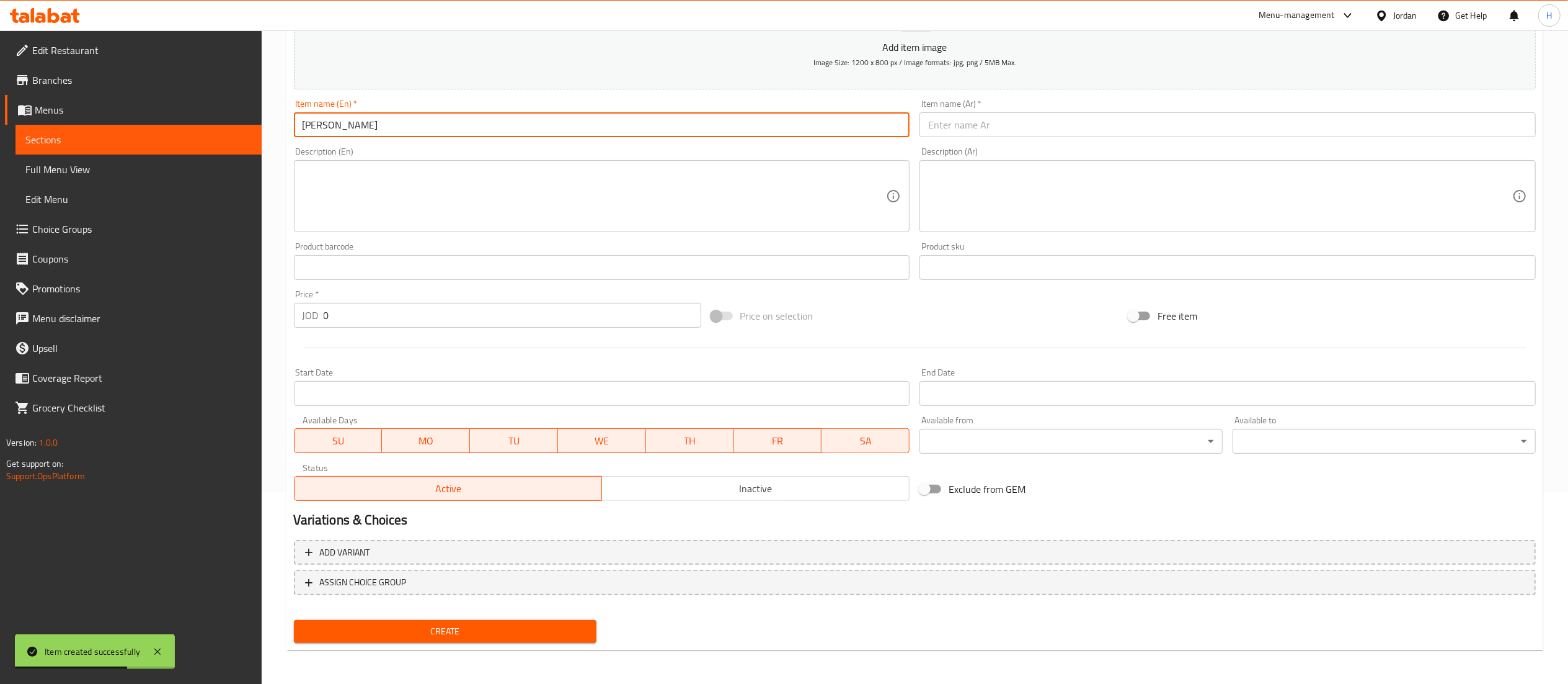
click at [318, 119] on input "Mocha Caramel" at bounding box center [602, 124] width 617 height 25
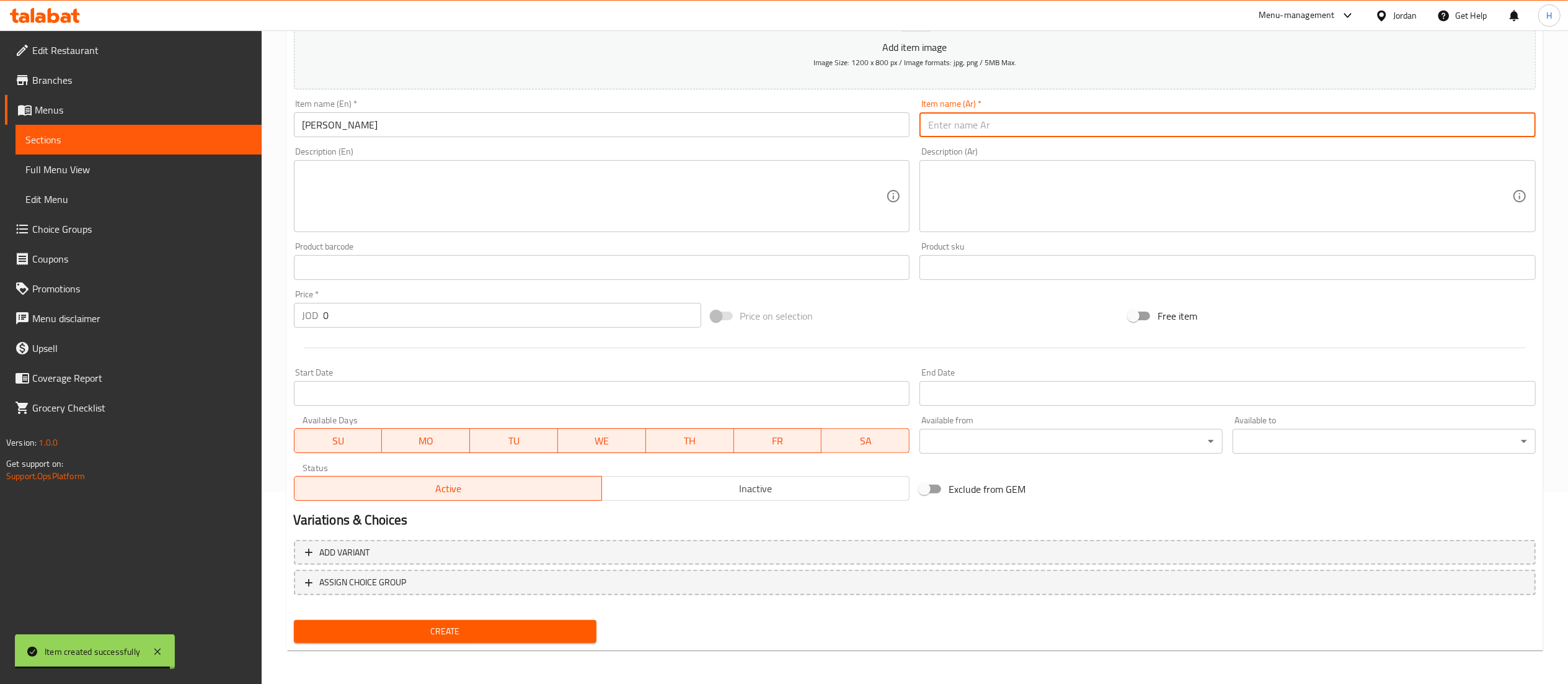
click at [988, 126] on input "text" at bounding box center [1227, 124] width 617 height 25
paste input "موكا كراميل"
type input "موكا كراميل"
drag, startPoint x: 385, startPoint y: 326, endPoint x: 273, endPoint y: 307, distance: 113.6
click at [273, 307] on div "Home / Restaurants management / Menus / Sections / item / create Latte section …" at bounding box center [915, 262] width 1306 height 846
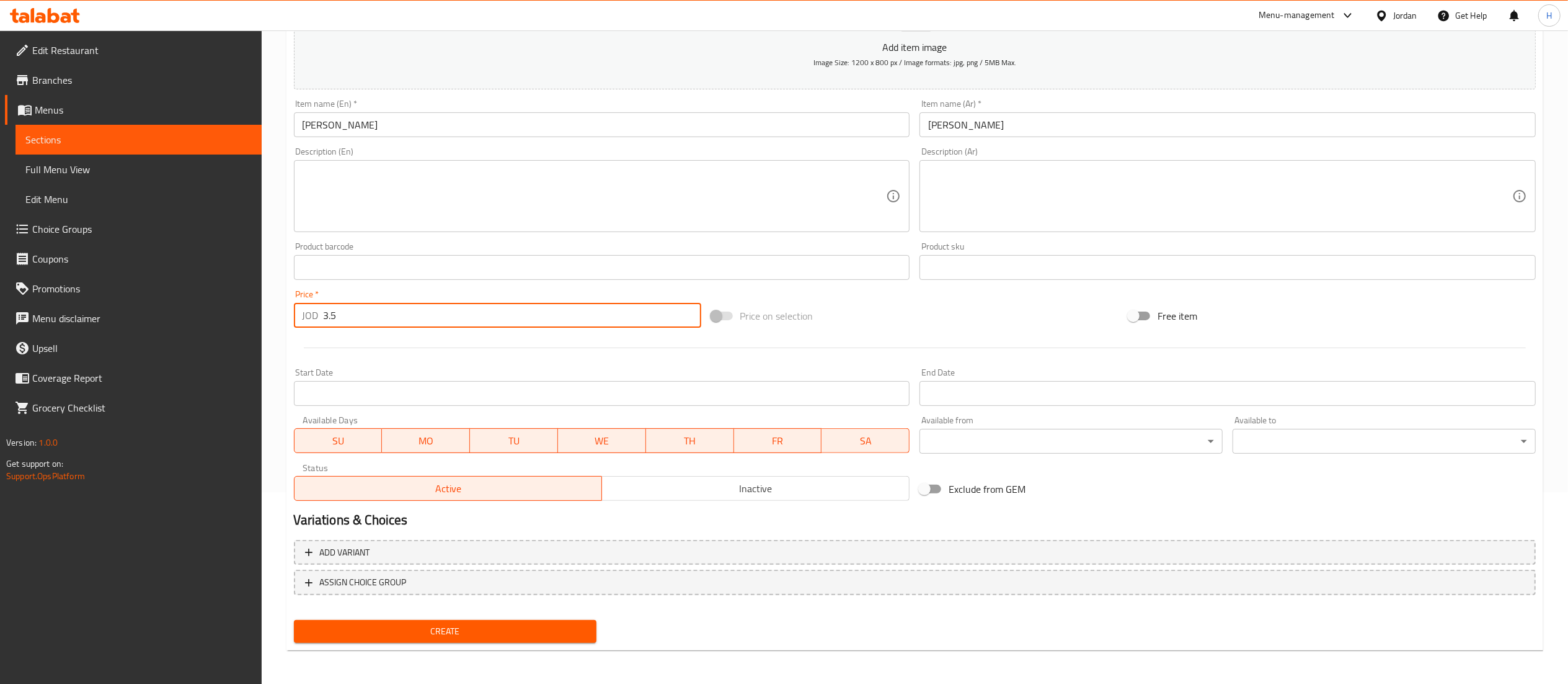
type input "3.5"
click at [407, 638] on span "Create" at bounding box center [445, 631] width 284 height 16
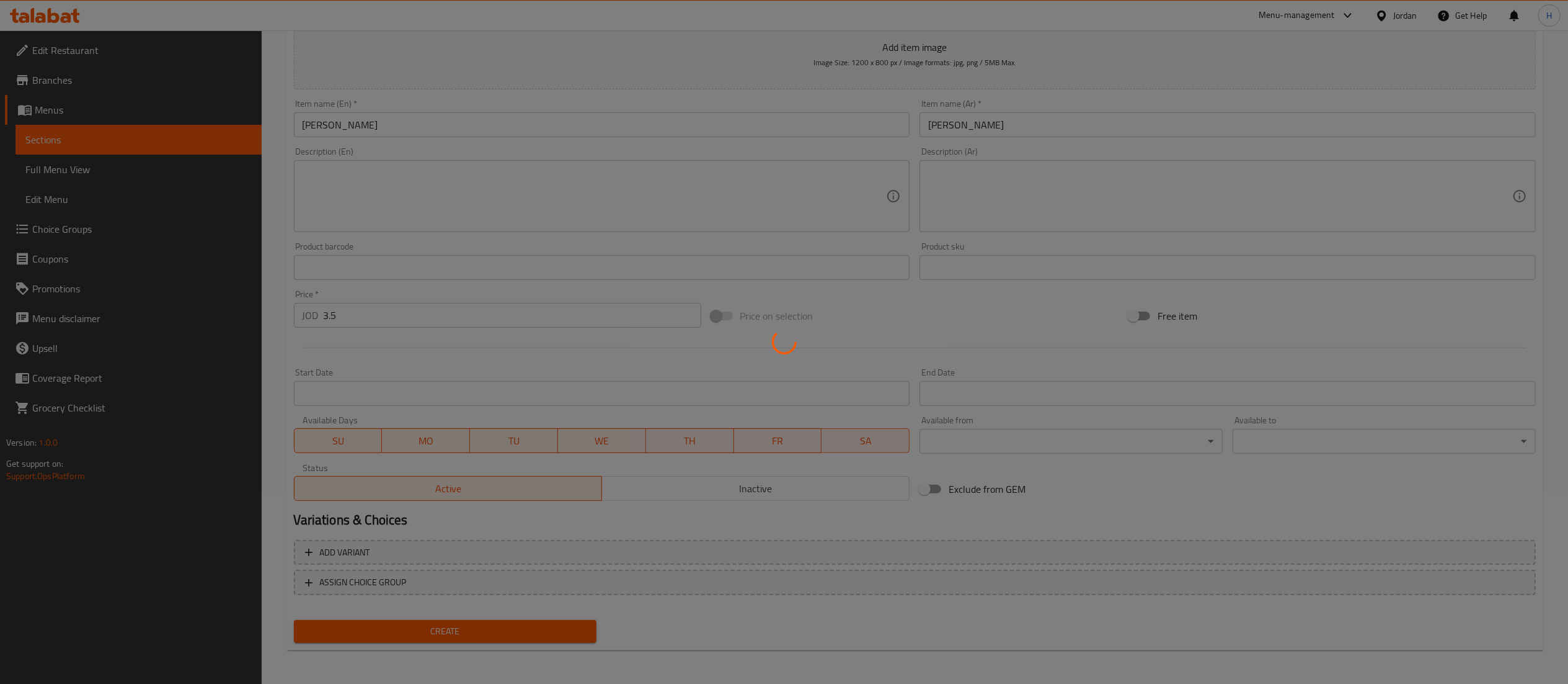
type input "0"
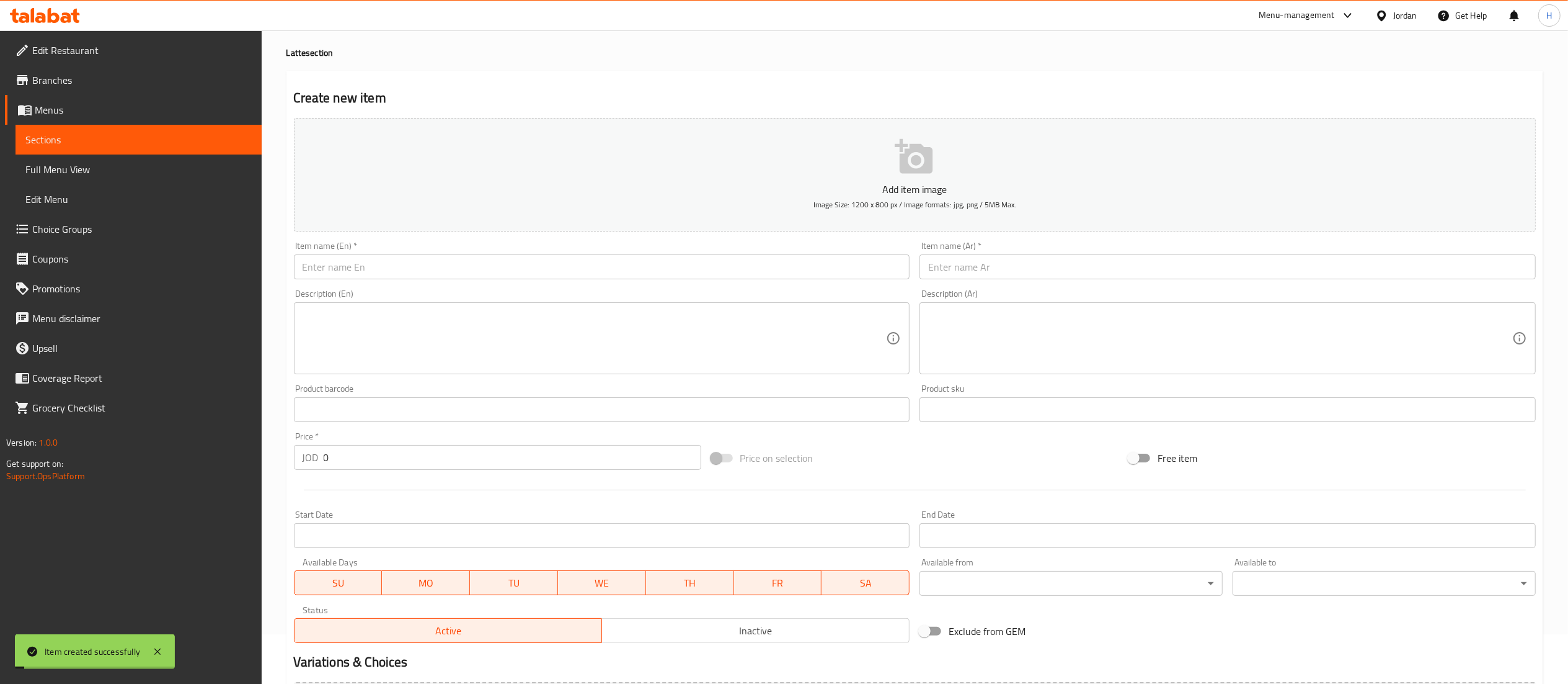
scroll to position [0, 0]
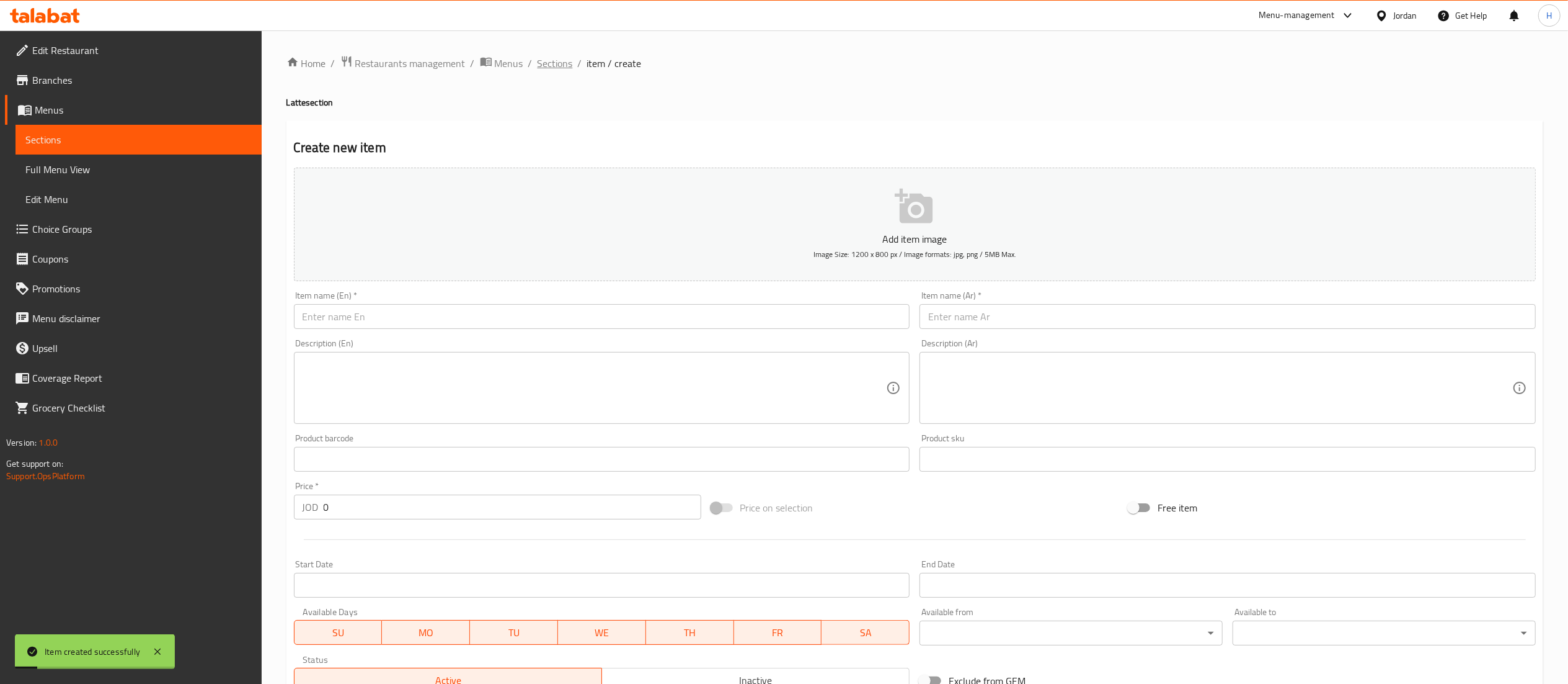
click at [565, 57] on span "Sections" at bounding box center [555, 63] width 36 height 15
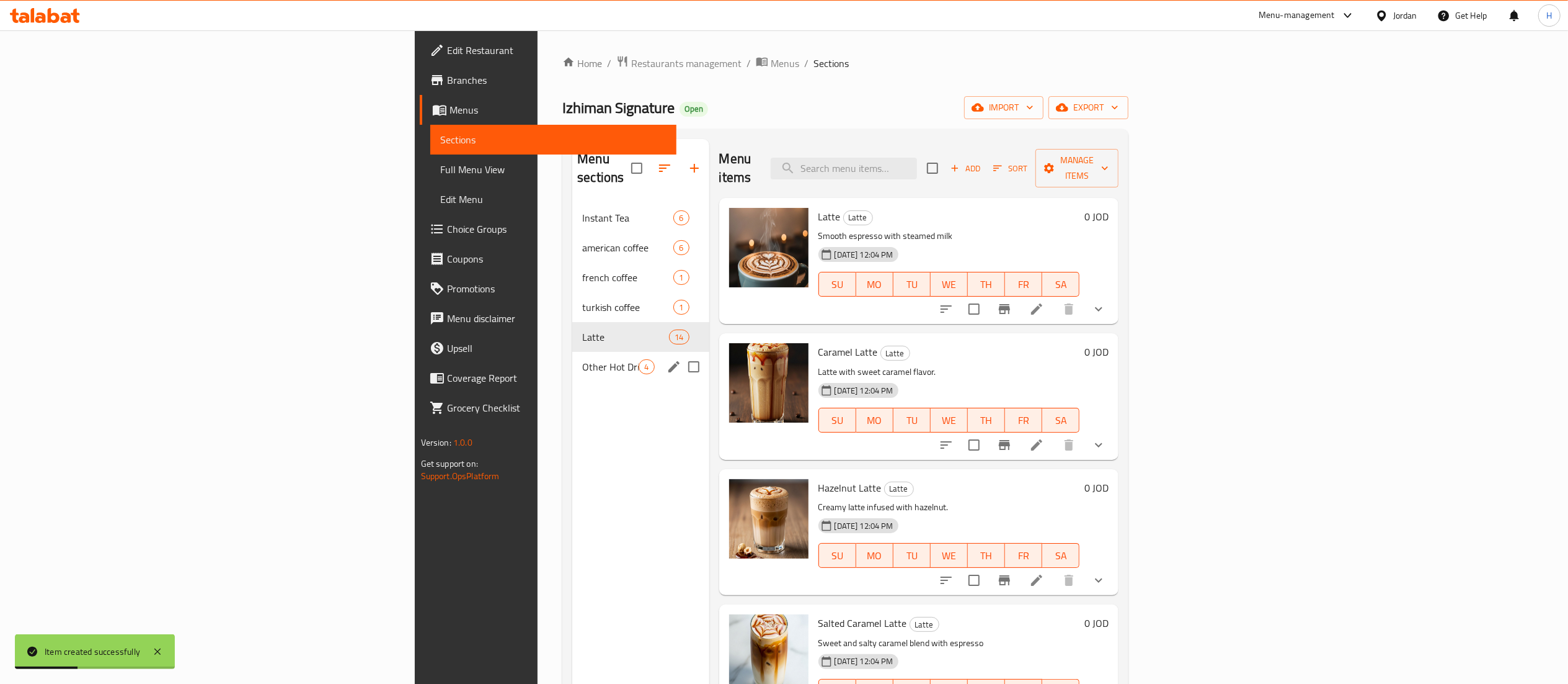
click at [572, 358] on div "Other Hot Drinks 4" at bounding box center [640, 366] width 137 height 30
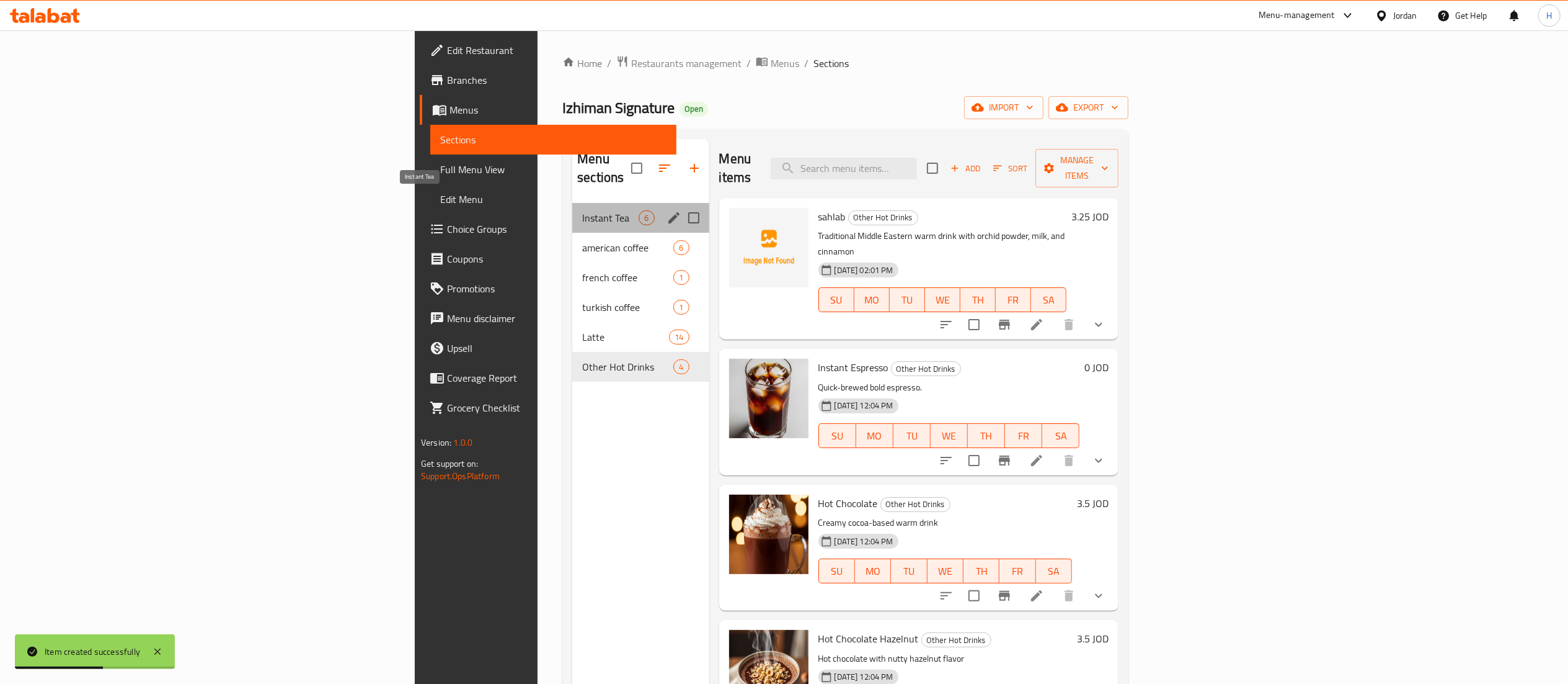
click at [582, 211] on span "Instant Tea" at bounding box center [610, 218] width 57 height 15
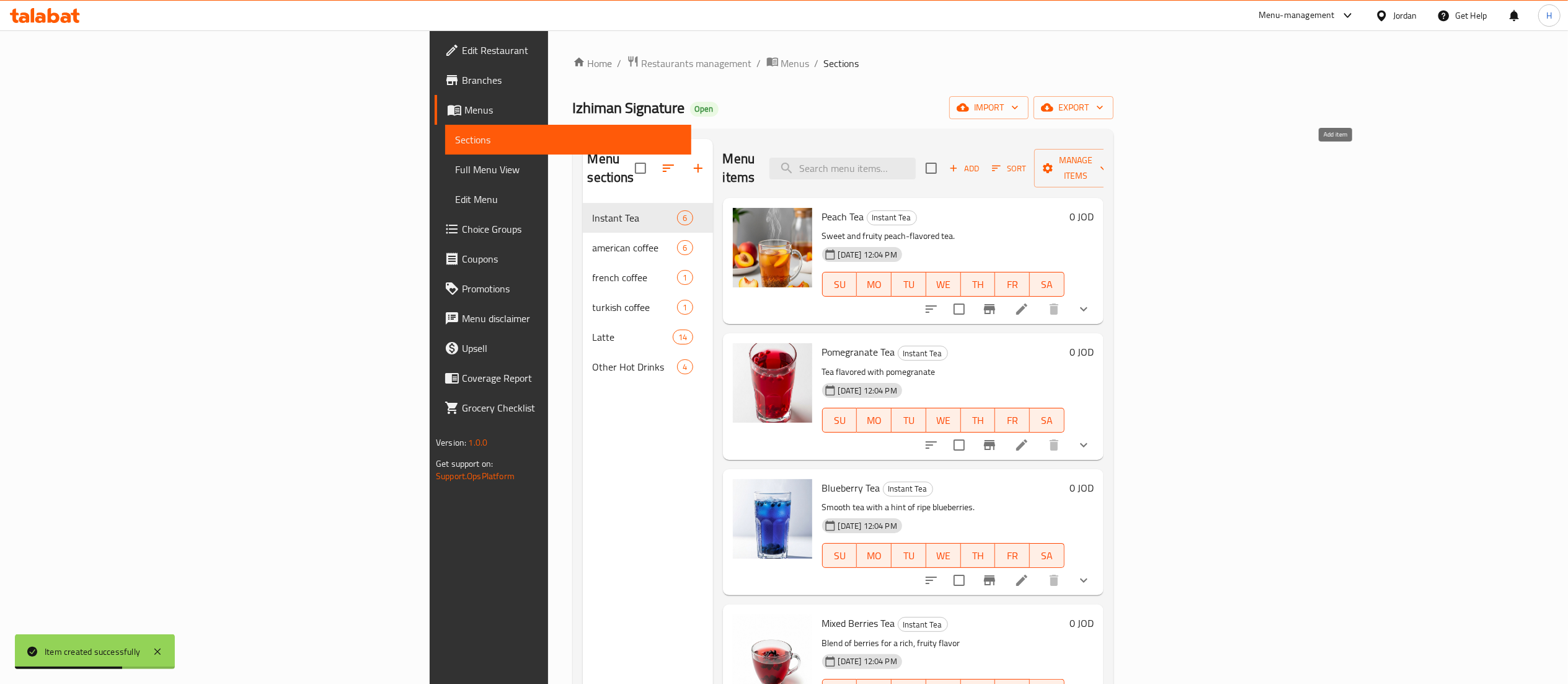
click at [981, 161] on span "Add" at bounding box center [964, 168] width 33 height 14
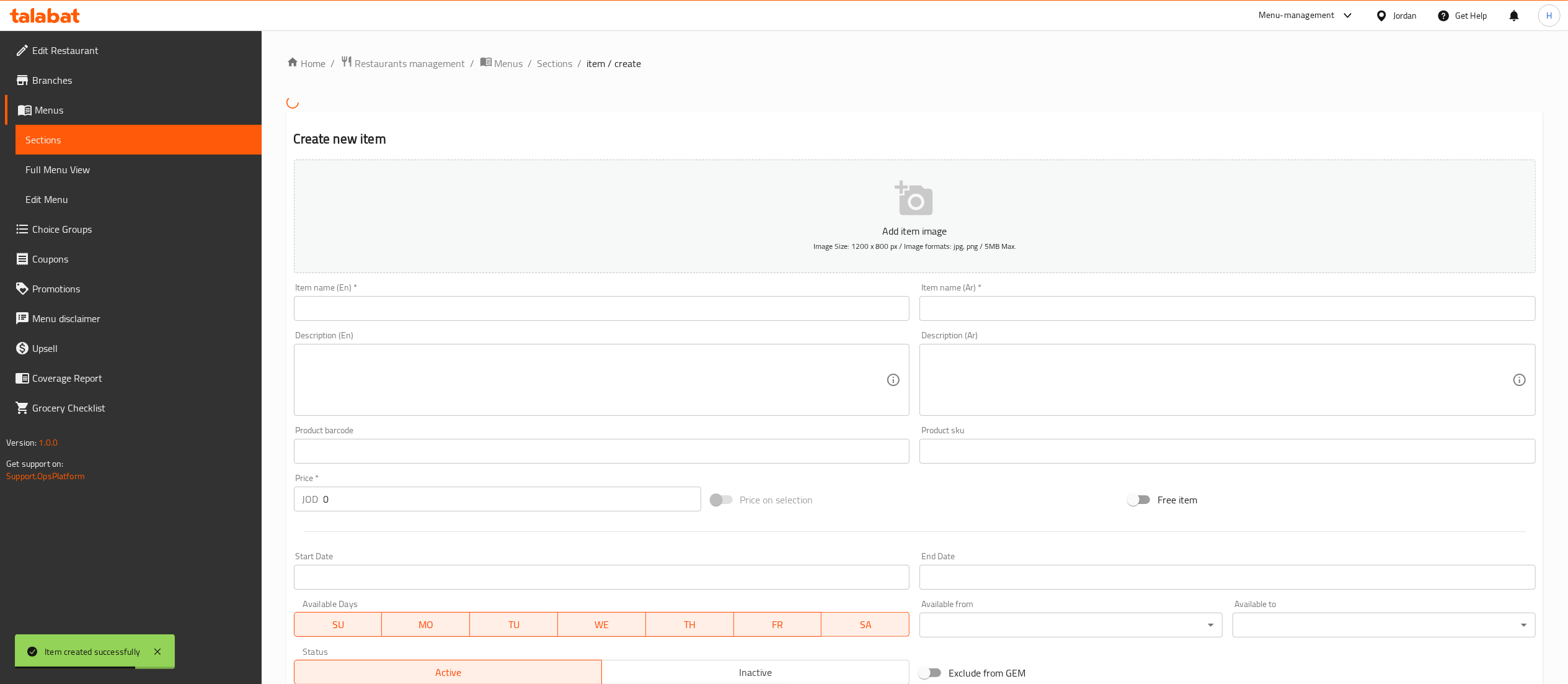
click at [720, 312] on input "text" at bounding box center [602, 308] width 617 height 25
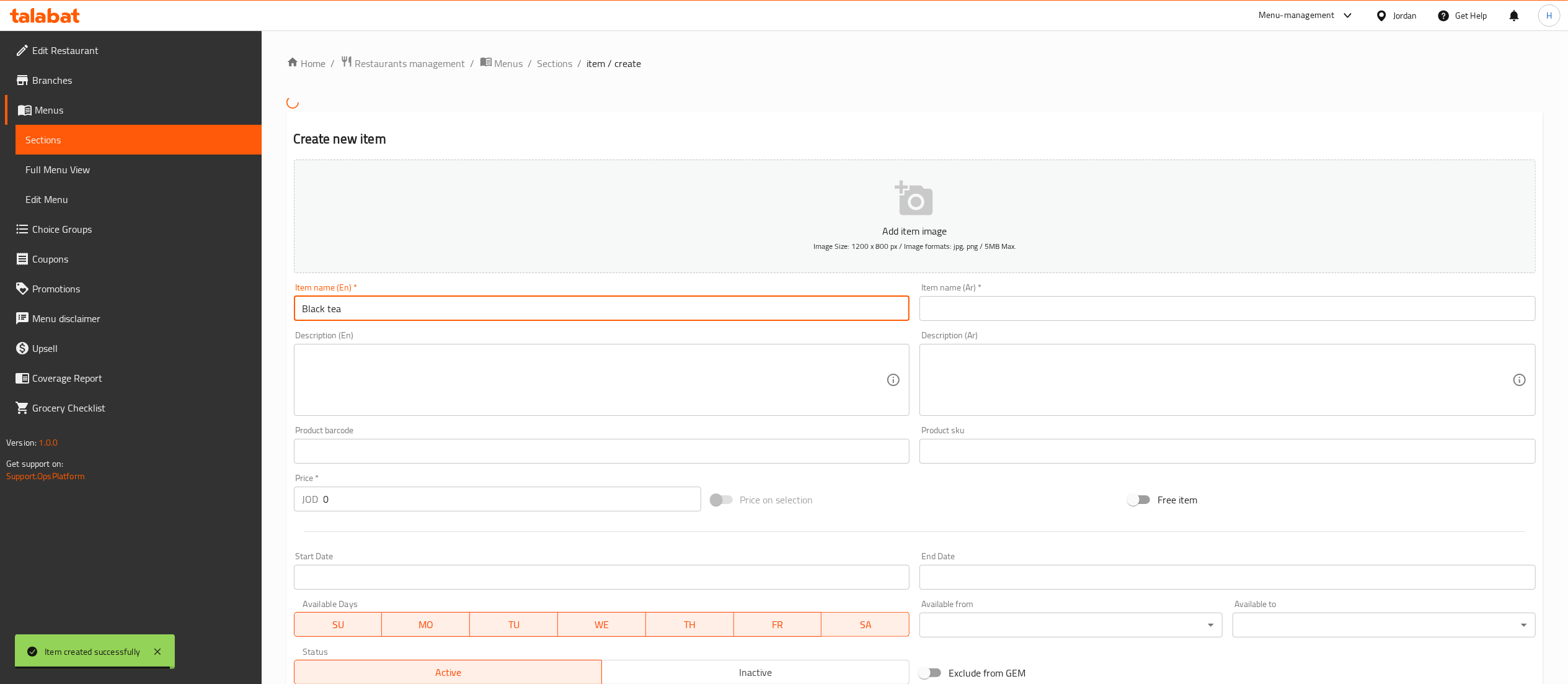
type input "Black tea"
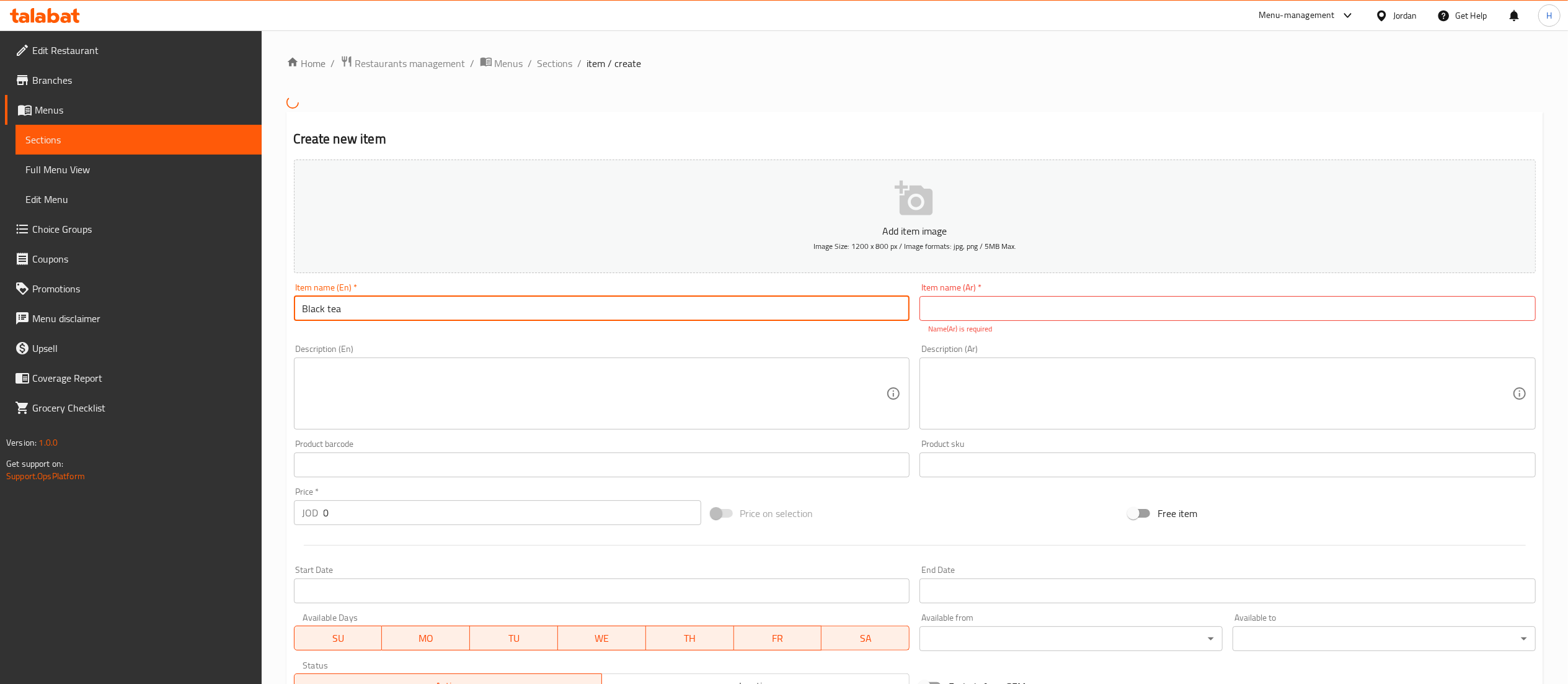
click at [337, 320] on input "Black tea" at bounding box center [602, 308] width 617 height 25
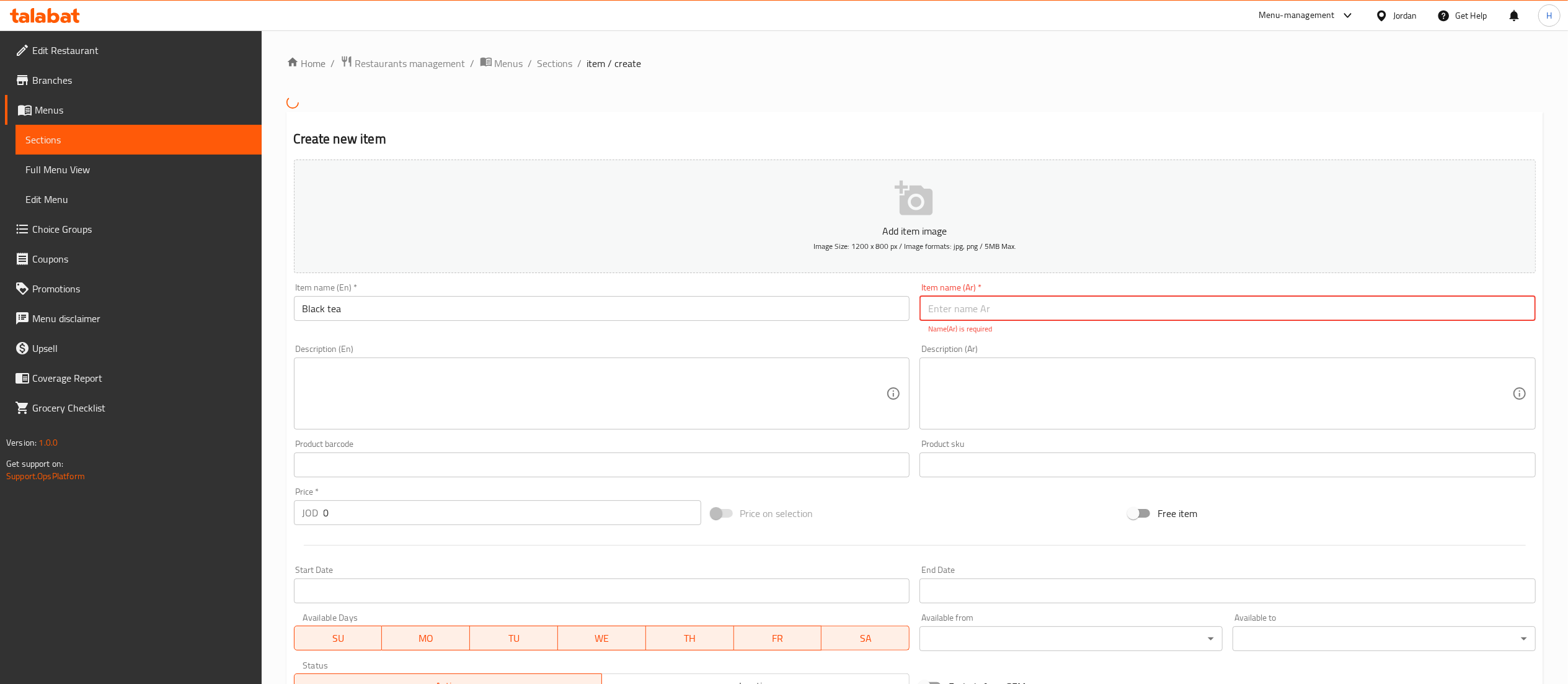
click at [970, 315] on input "text" at bounding box center [1227, 308] width 617 height 25
paste input "الشاي الأسود"
type input "الشاي الأسود"
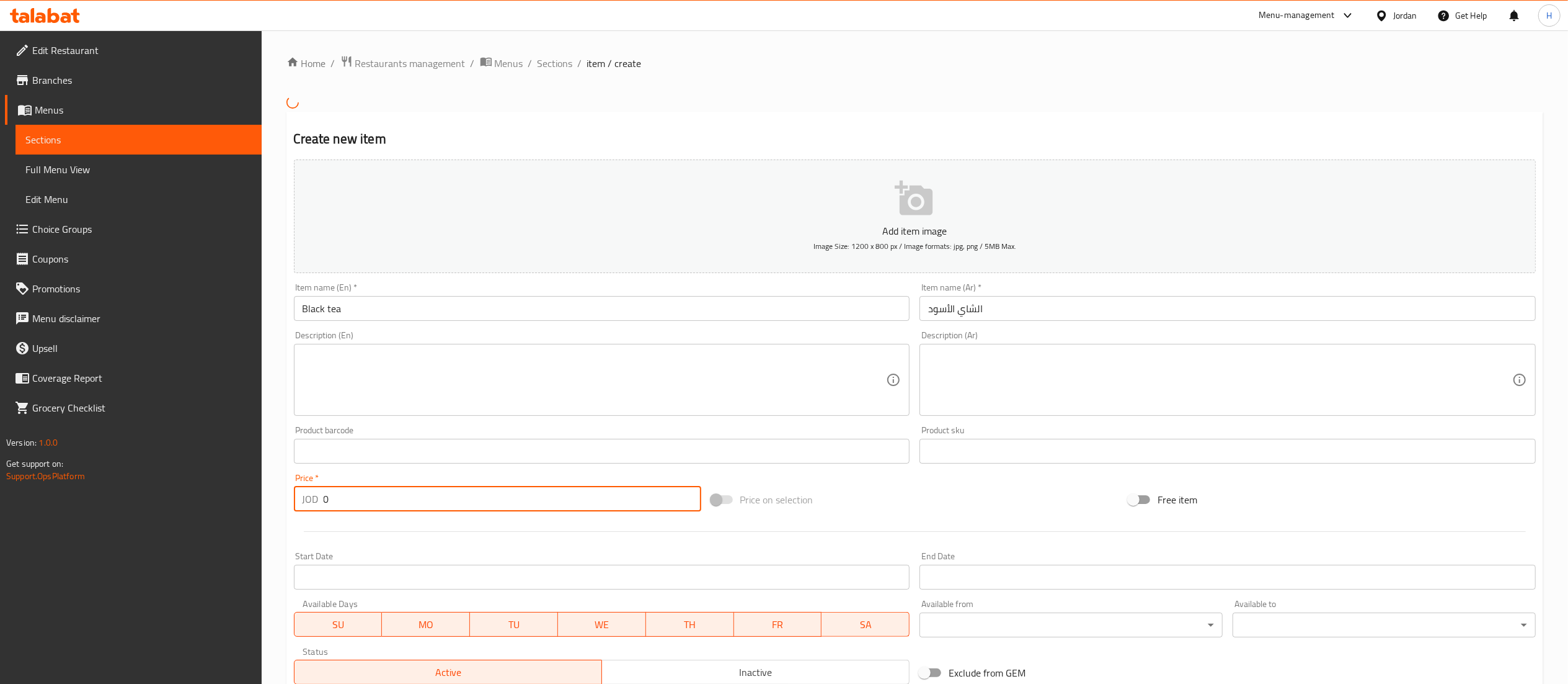
drag, startPoint x: 298, startPoint y: 500, endPoint x: 127, endPoint y: 498, distance: 171.0
click at [127, 498] on div "Edit Restaurant Branches Menus Sections Full Menu View Edit Menu Choice Groups …" at bounding box center [784, 449] width 1568 height 838
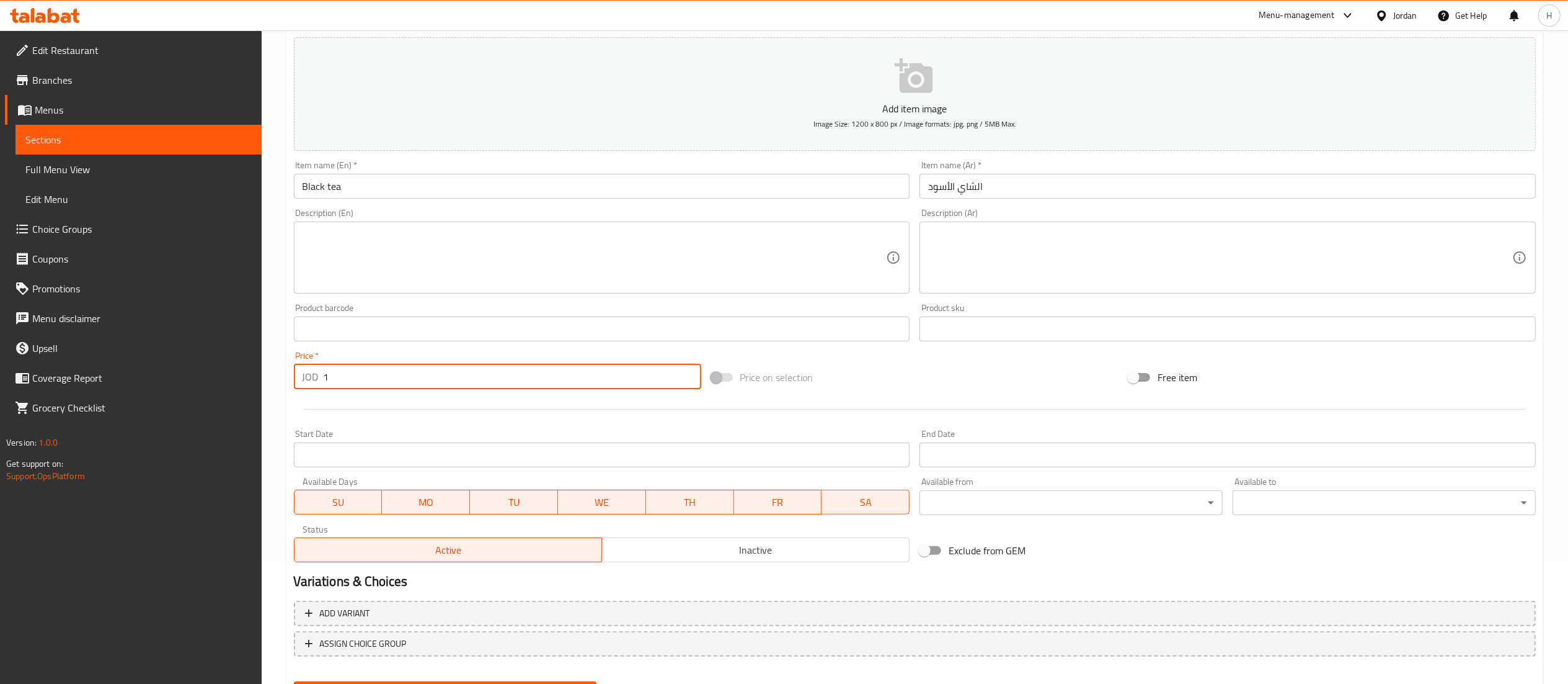
scroll to position [184, 0]
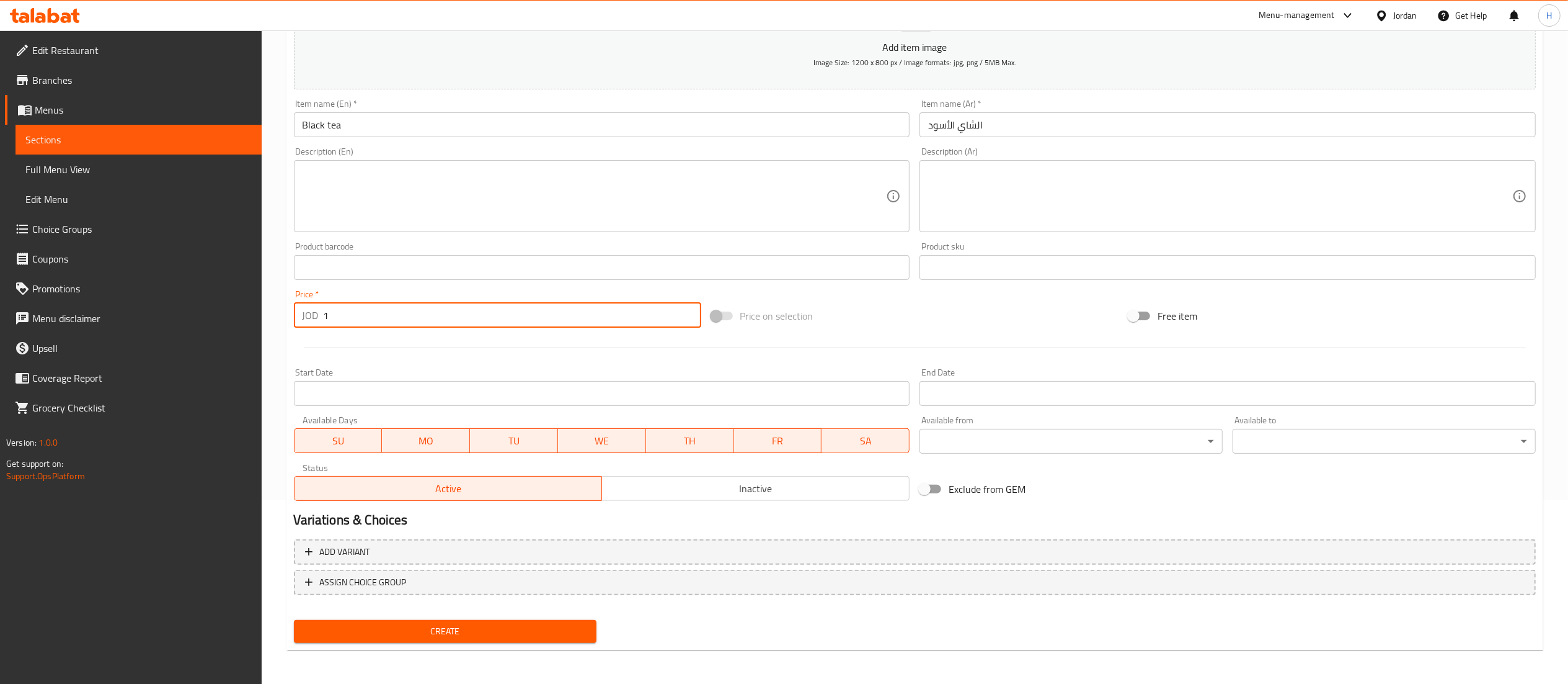
type input "1"
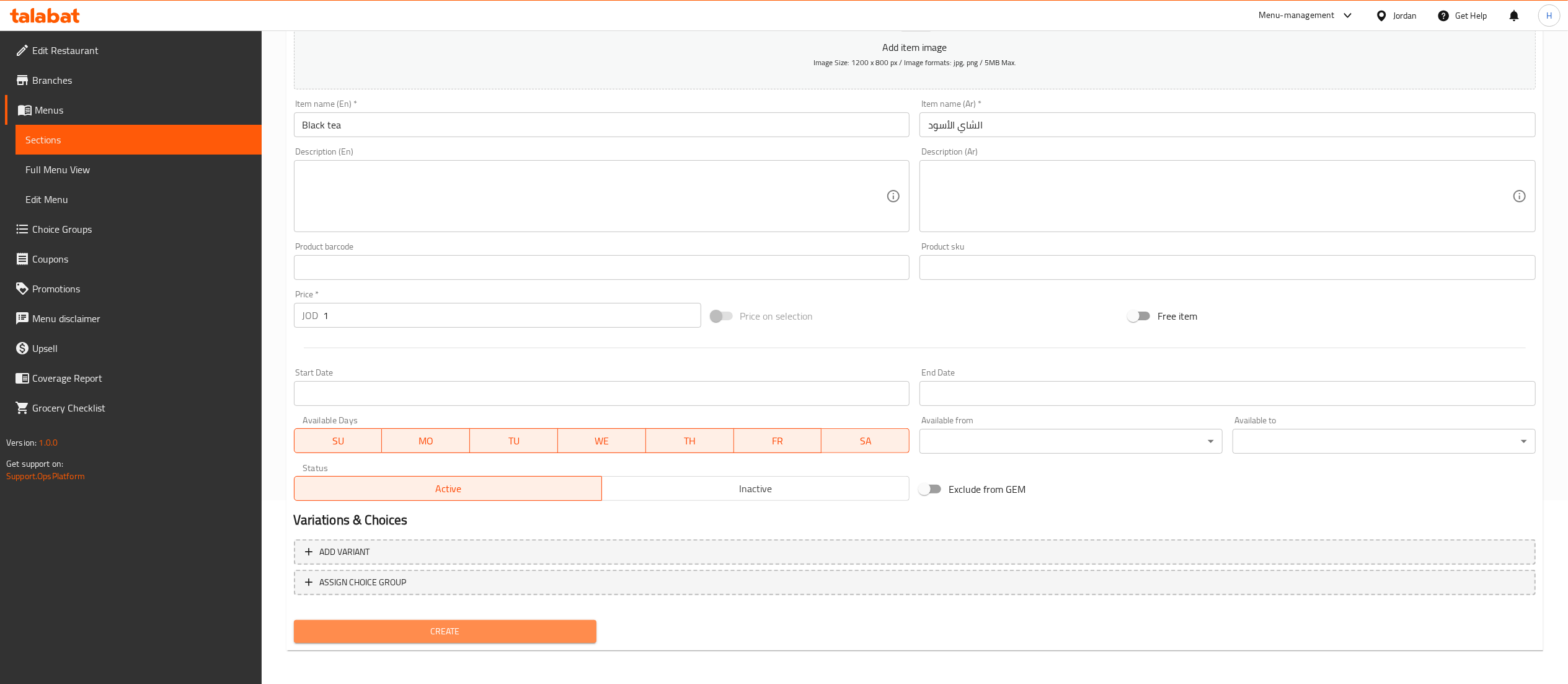
click at [471, 638] on span "Create" at bounding box center [445, 631] width 284 height 16
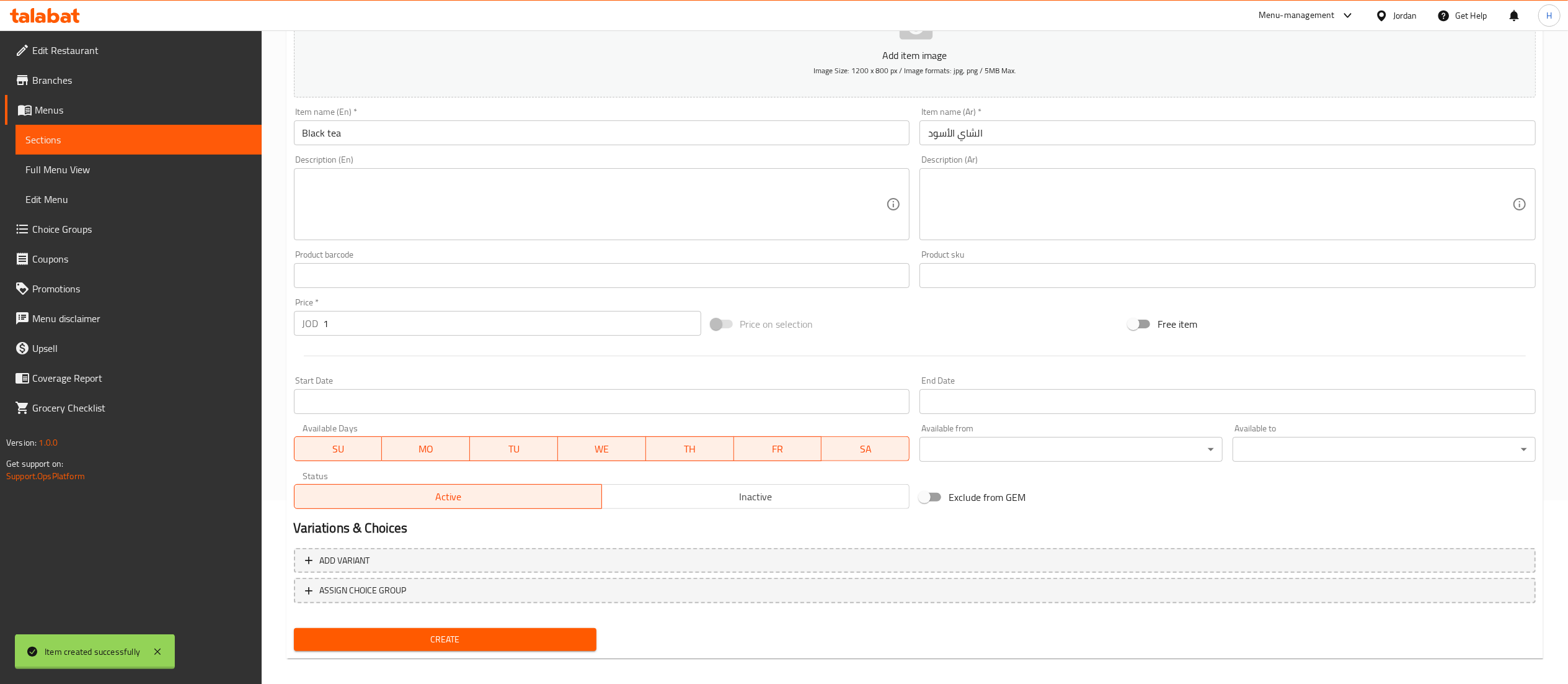
type input "0"
click at [470, 141] on input "text" at bounding box center [602, 132] width 617 height 25
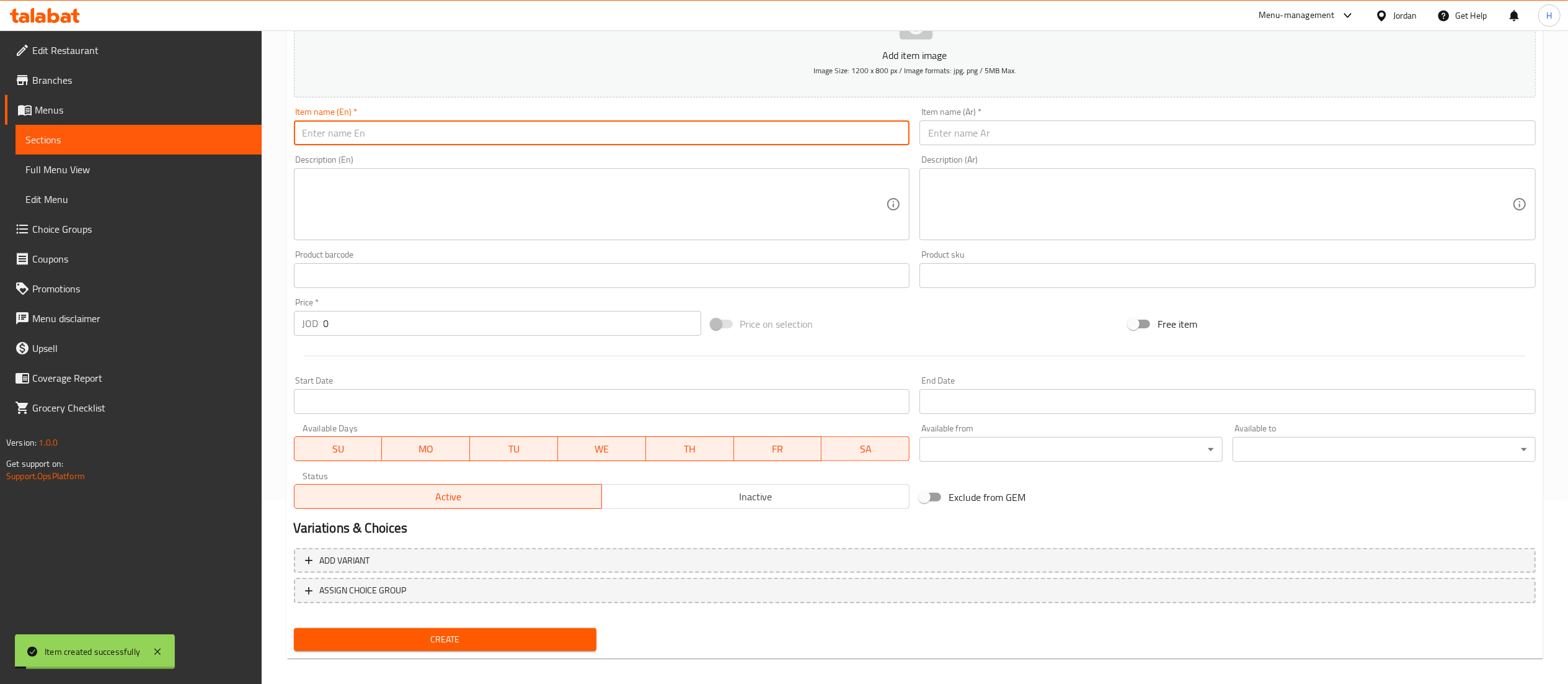
click at [470, 141] on input "text" at bounding box center [602, 132] width 617 height 25
click at [470, 141] on input "Green Tea" at bounding box center [602, 132] width 617 height 25
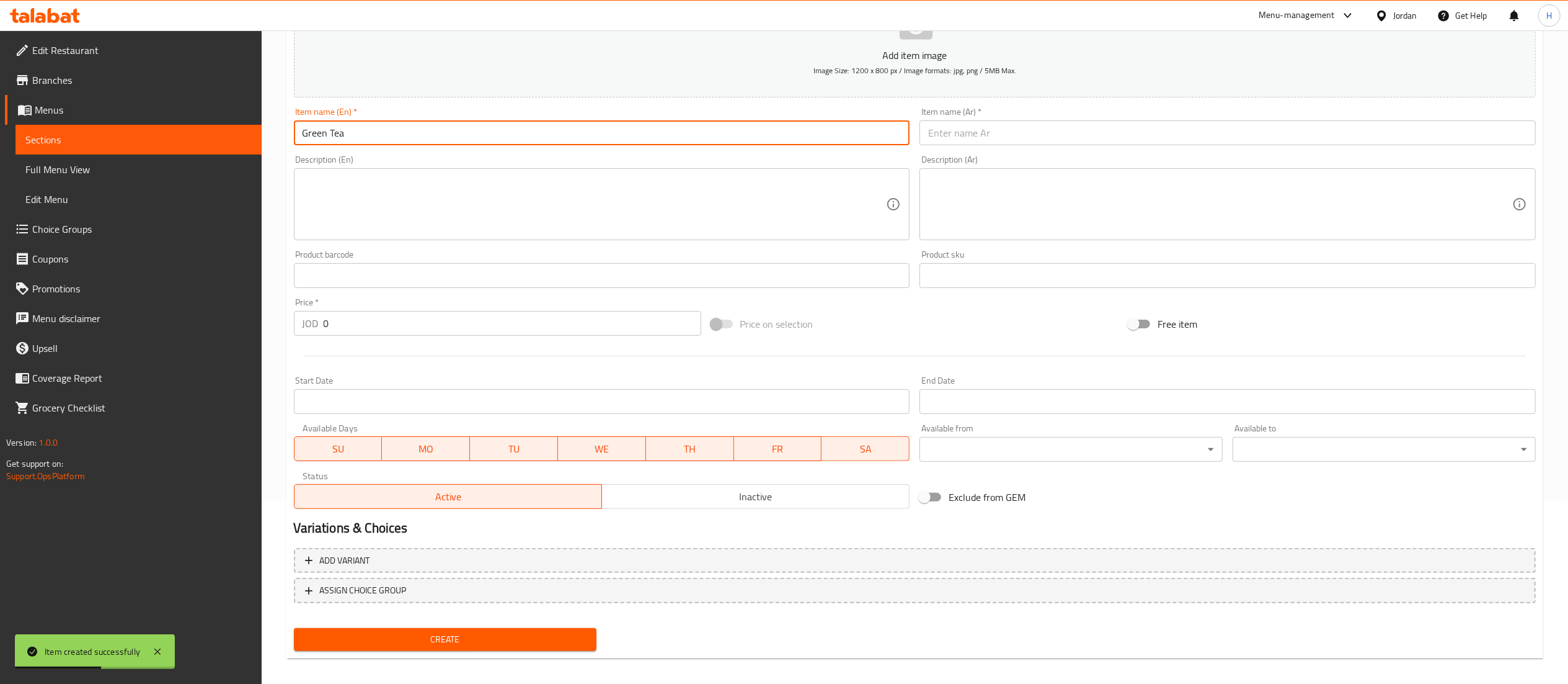
type input "Green Tea"
click at [947, 129] on input "text" at bounding box center [1227, 132] width 617 height 25
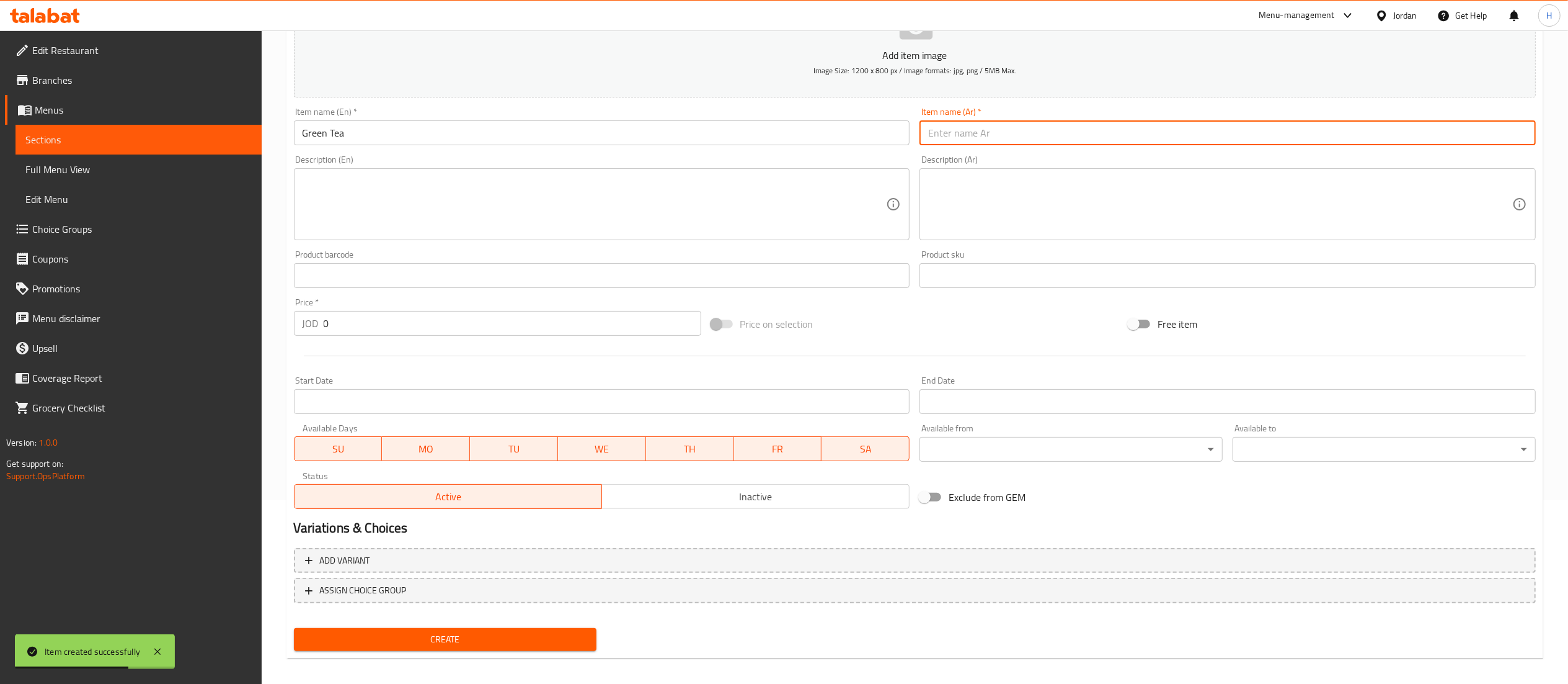
paste input "الشاي الأخضر"
type input "الشاي الأخضر"
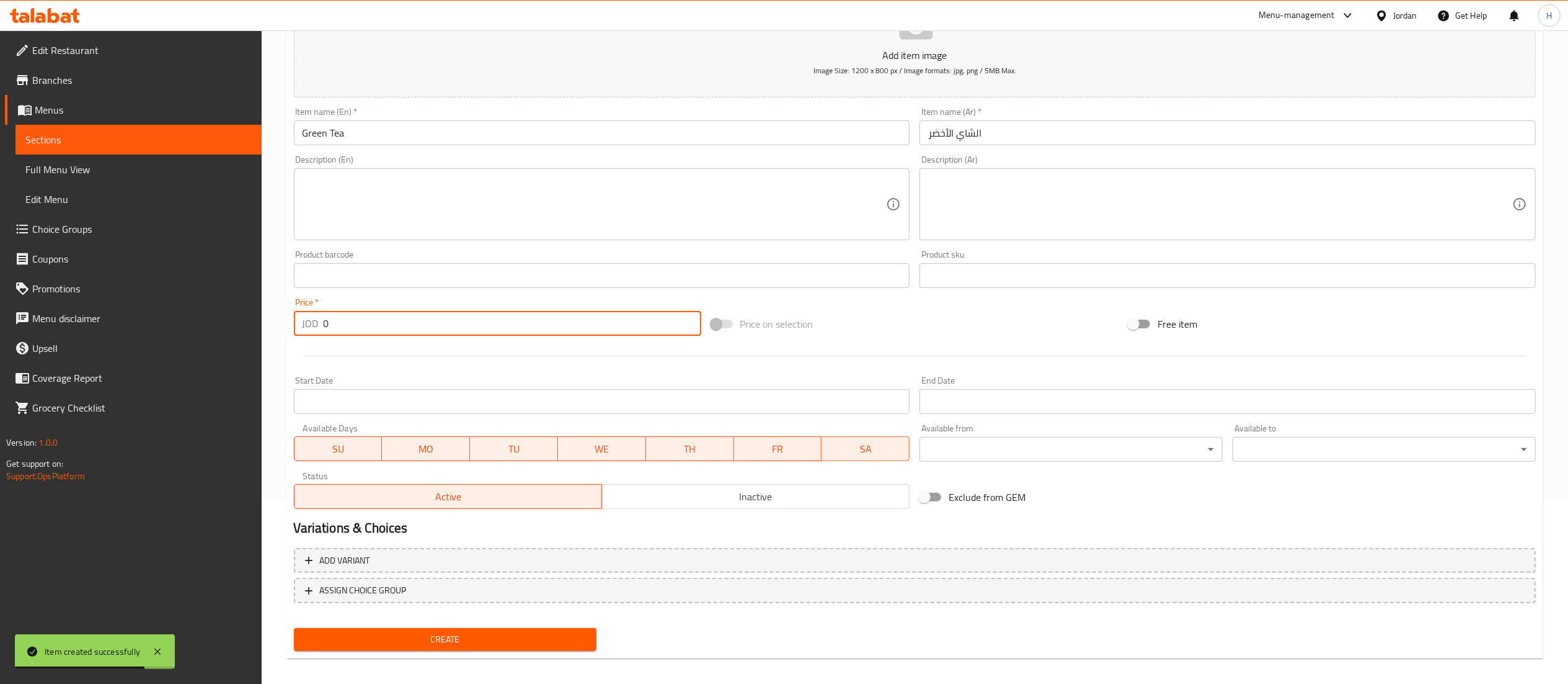
drag, startPoint x: 352, startPoint y: 329, endPoint x: 269, endPoint y: 317, distance: 83.9
click at [269, 317] on div "Home / Restaurants management / Menus / Sections / item / create Instant Tea se…" at bounding box center [915, 270] width 1306 height 846
click at [378, 318] on input "0" at bounding box center [512, 323] width 377 height 25
drag, startPoint x: 341, startPoint y: 329, endPoint x: 281, endPoint y: 321, distance: 60.5
click at [281, 321] on div "Home / Restaurants management / Menus / Sections / item / create Instant Tea se…" at bounding box center [915, 270] width 1306 height 846
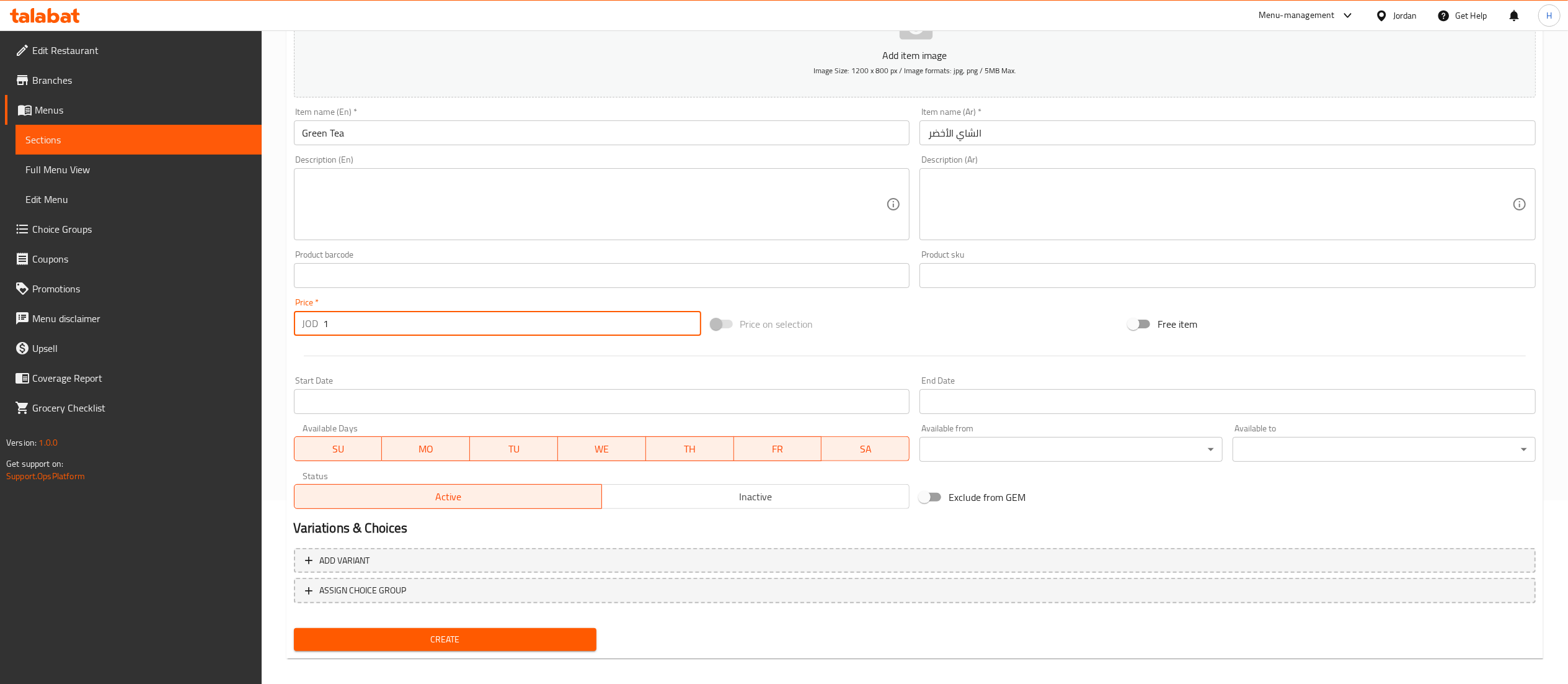
type input "1"
click at [446, 632] on span "Create" at bounding box center [445, 640] width 284 height 16
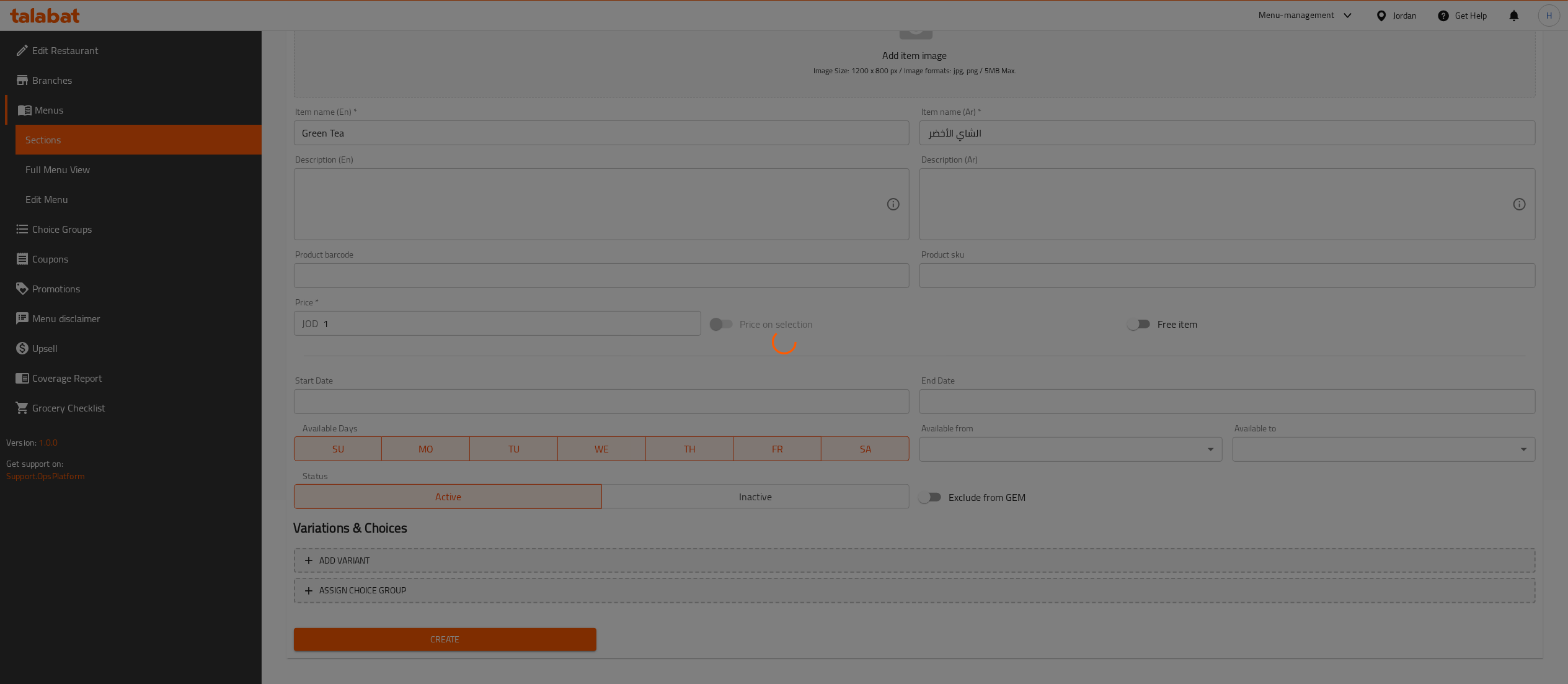
type input "0"
